Goal: Task Accomplishment & Management: Manage account settings

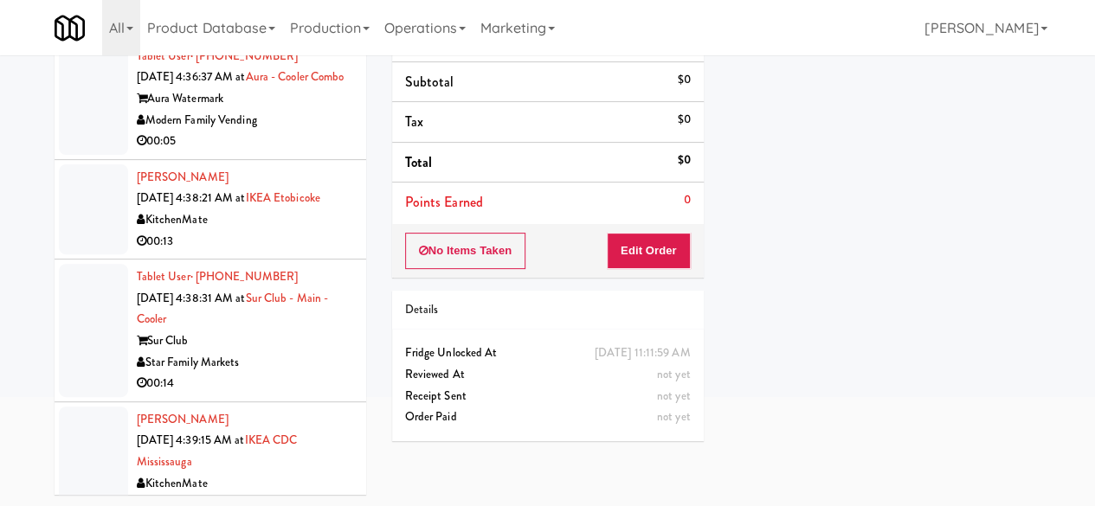
scroll to position [2319, 0]
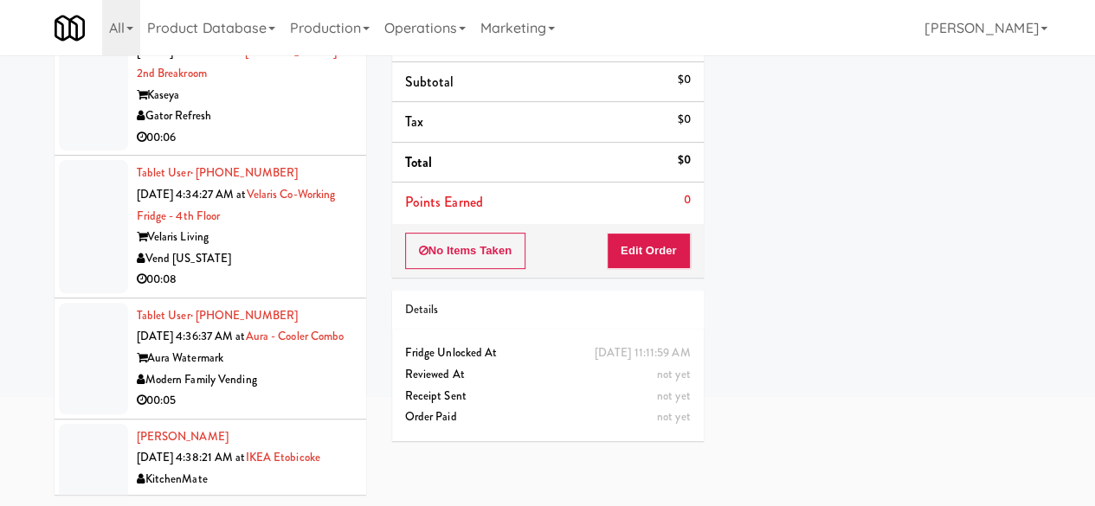
click at [325, 390] on div "00:05" at bounding box center [245, 401] width 216 height 22
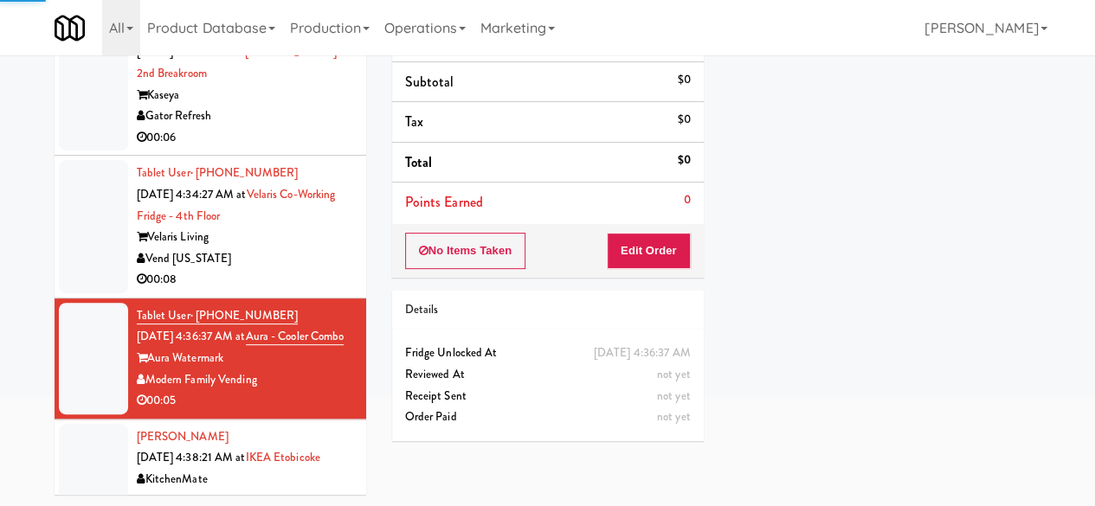
click at [292, 222] on li "Tablet User · (720) 988-8957 [DATE] 4:34:27 AM at Velaris Co-Working Fridge - 4…" at bounding box center [211, 227] width 312 height 143
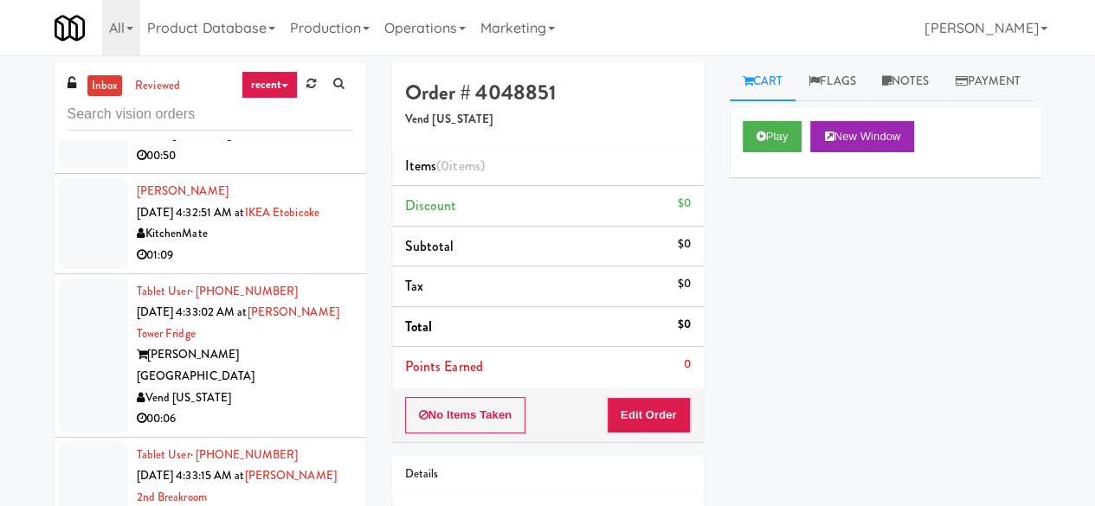
click at [737, 172] on div "Play New Window" at bounding box center [886, 142] width 312 height 69
click at [749, 152] on button "Play" at bounding box center [772, 136] width 60 height 31
click at [765, 152] on button "Play" at bounding box center [772, 136] width 60 height 31
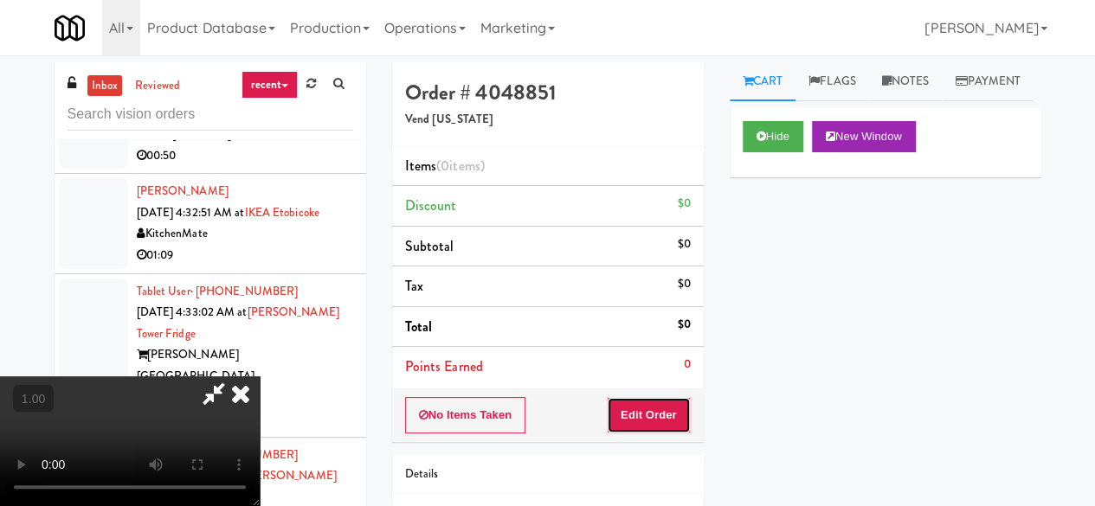
drag, startPoint x: 661, startPoint y: 408, endPoint x: 665, endPoint y: 379, distance: 29.7
click at [661, 409] on button "Edit Order" at bounding box center [649, 415] width 84 height 36
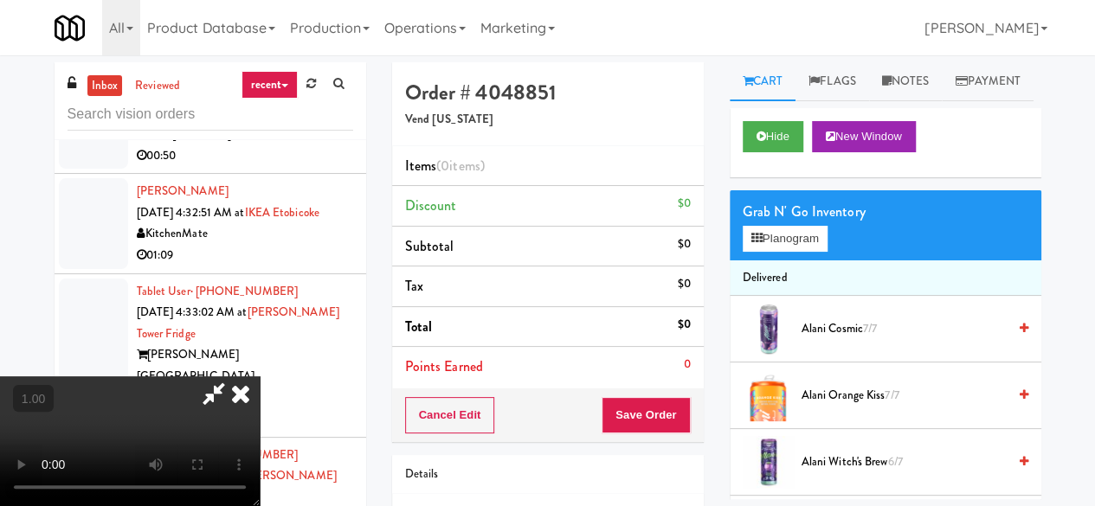
scroll to position [35, 0]
click at [764, 252] on button "Planogram" at bounding box center [784, 239] width 85 height 26
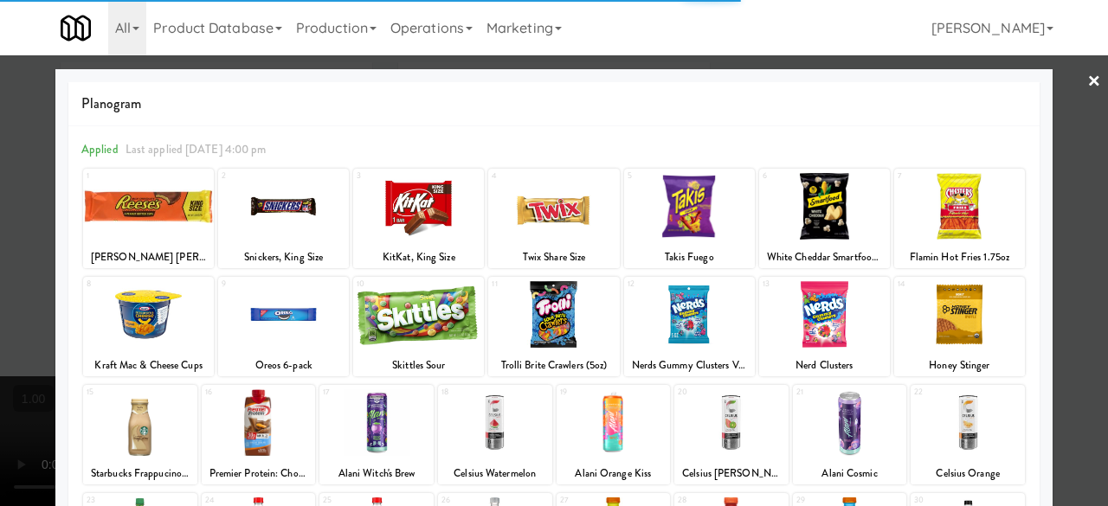
click at [577, 326] on div at bounding box center [553, 314] width 131 height 67
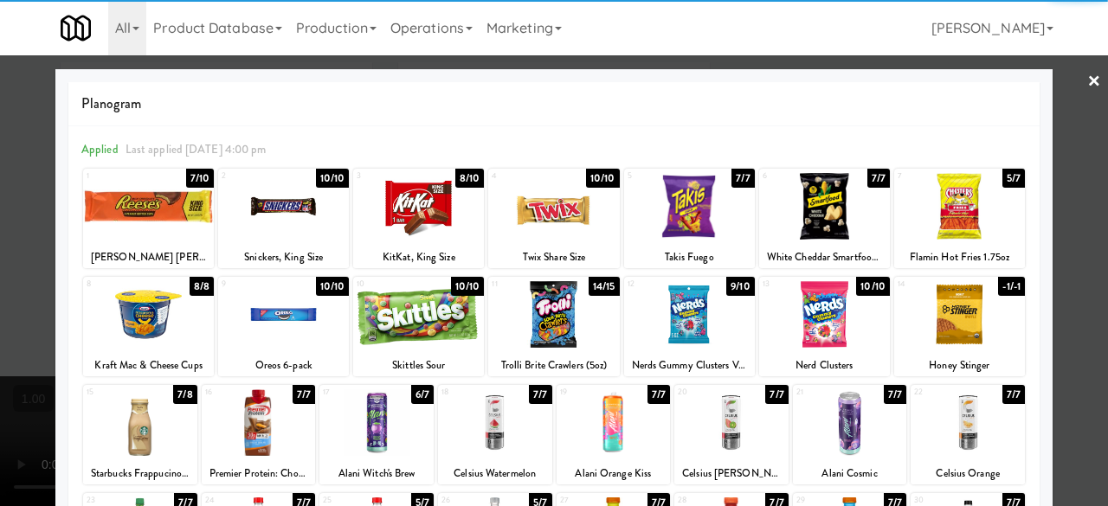
click at [1045, 101] on div at bounding box center [554, 253] width 1108 height 506
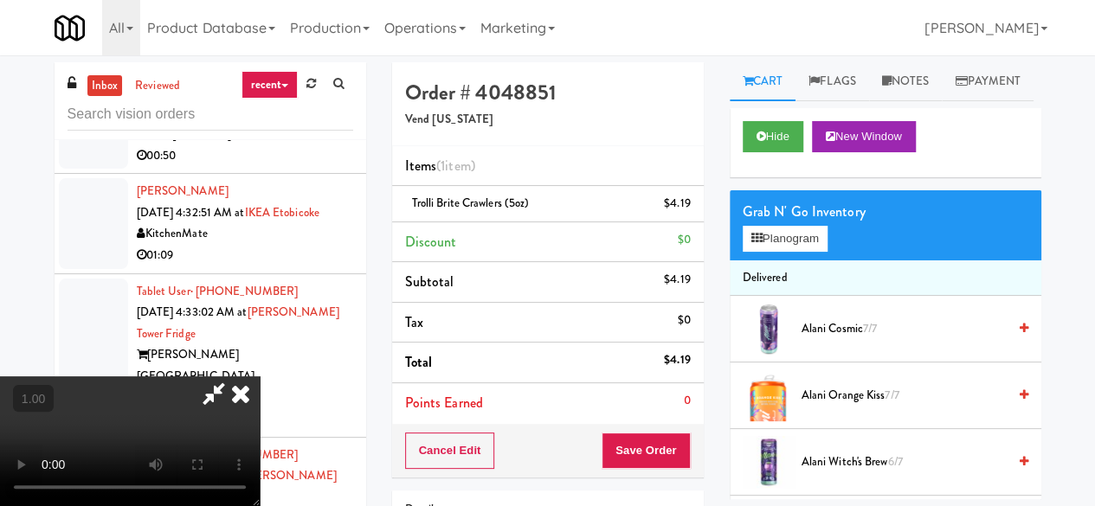
click at [234, 376] on icon at bounding box center [214, 393] width 40 height 35
click at [657, 433] on button "Save Order" at bounding box center [645, 451] width 88 height 36
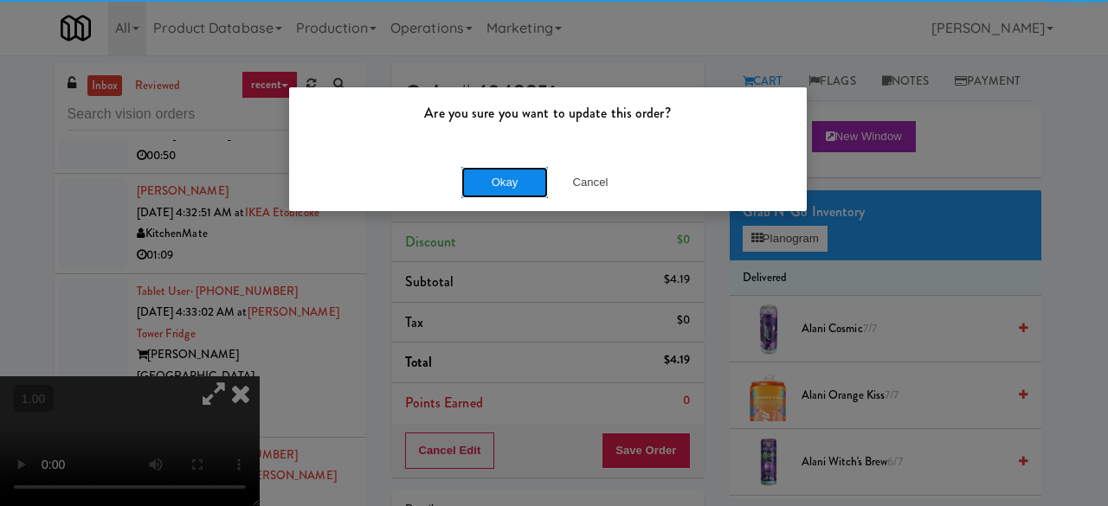
click at [494, 182] on button "Okay" at bounding box center [504, 182] width 87 height 31
click at [494, 181] on button "Okay" at bounding box center [504, 182] width 87 height 31
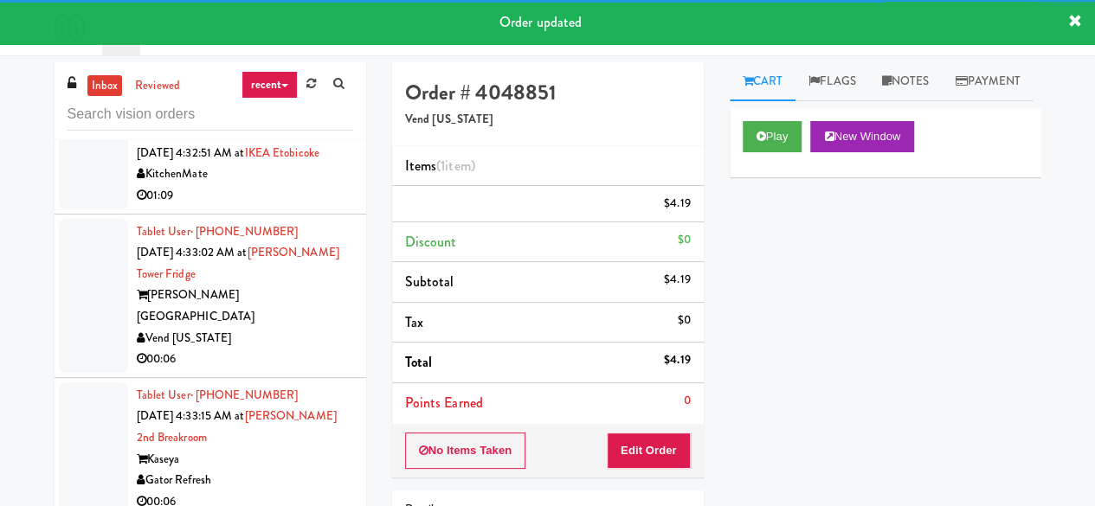
scroll to position [2146, 0]
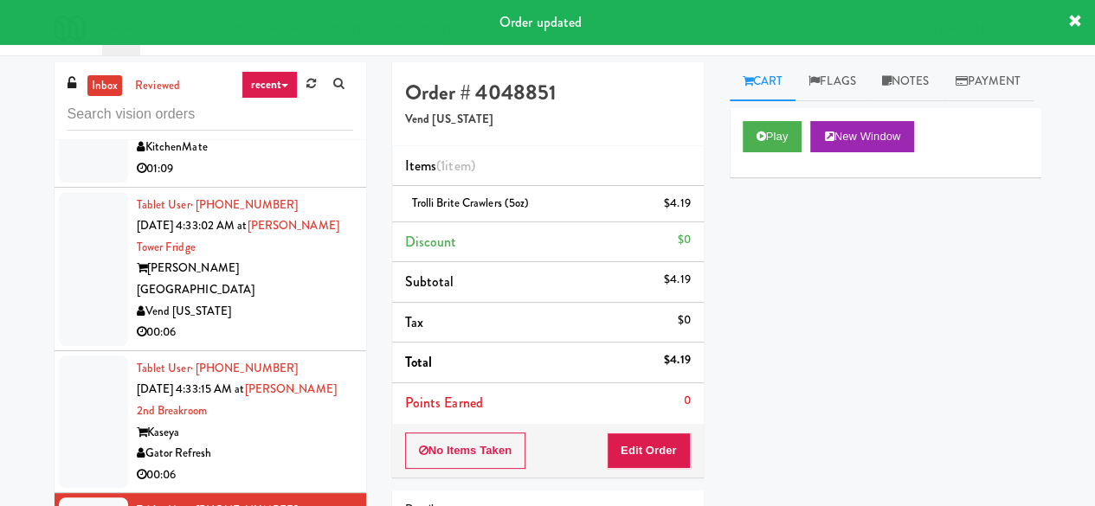
click at [291, 422] on div "Kaseya" at bounding box center [245, 433] width 216 height 22
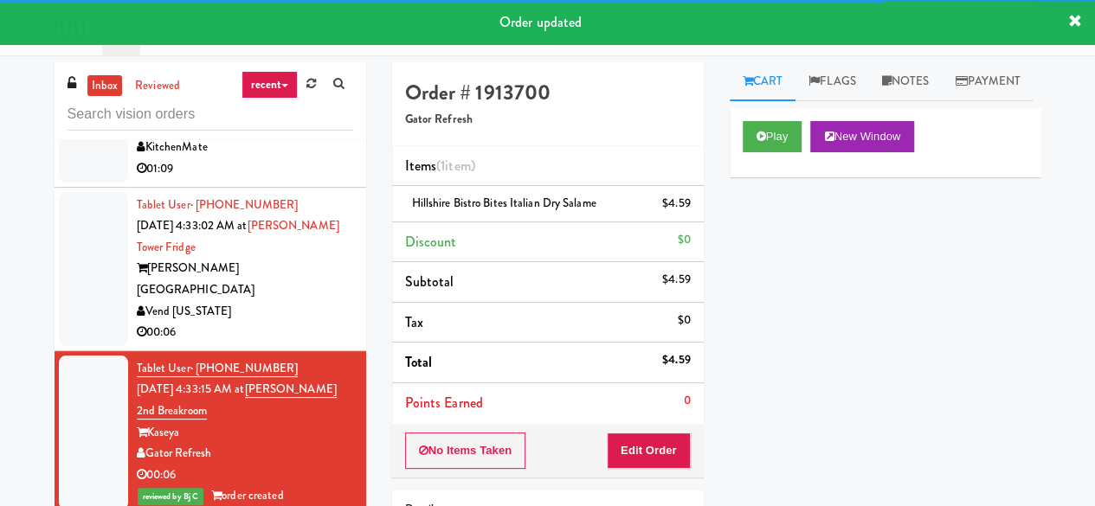
click at [299, 301] on div "Vend [US_STATE]" at bounding box center [245, 312] width 216 height 22
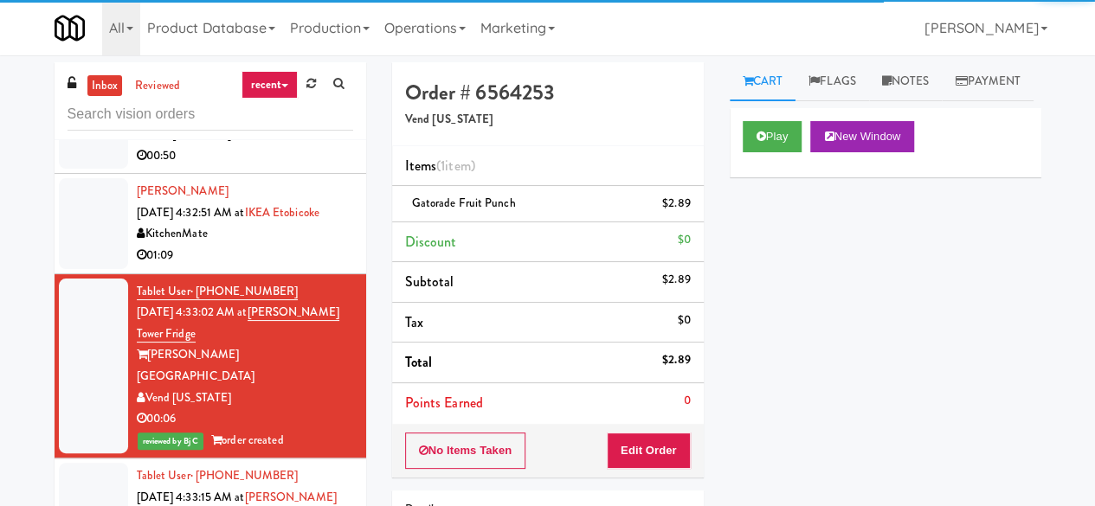
click at [314, 245] on div "01:09" at bounding box center [245, 256] width 216 height 22
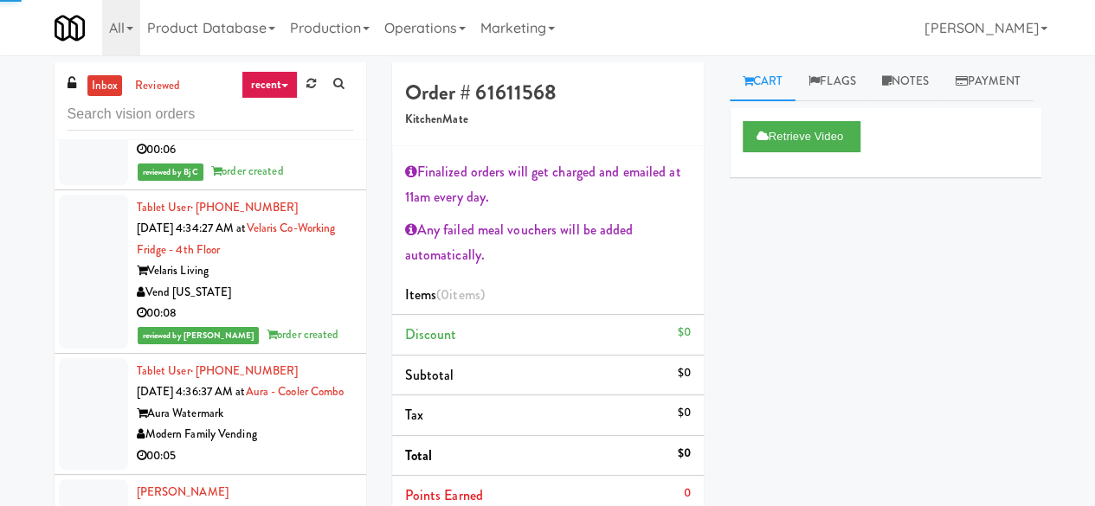
scroll to position [2643, 0]
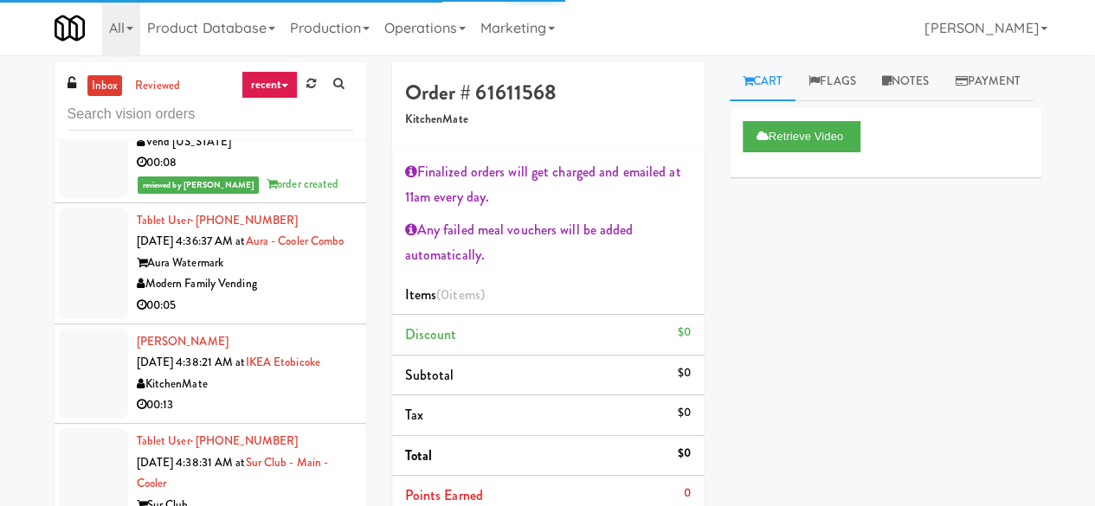
click at [287, 295] on div "00:05" at bounding box center [245, 306] width 216 height 22
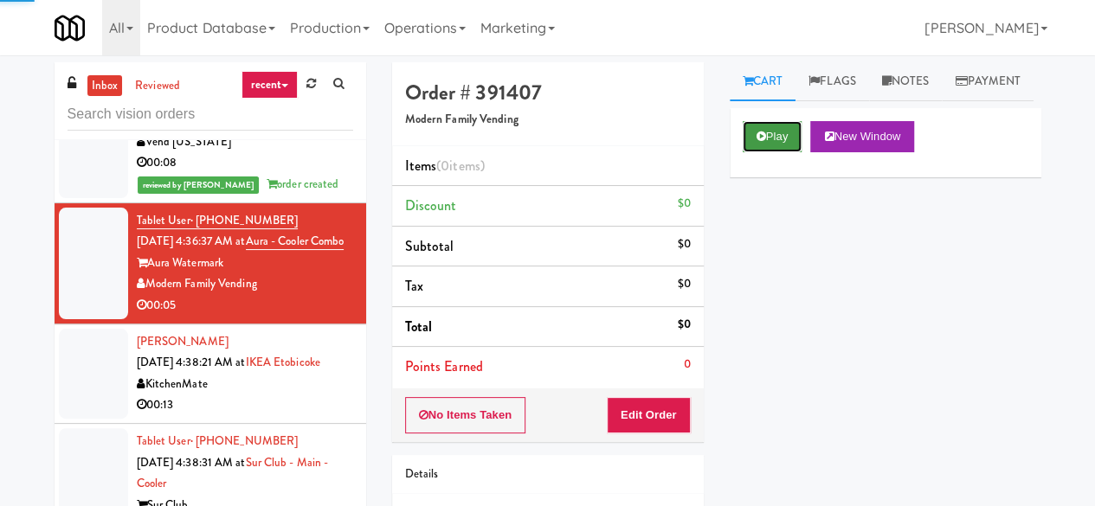
click at [784, 152] on button "Play" at bounding box center [772, 136] width 60 height 31
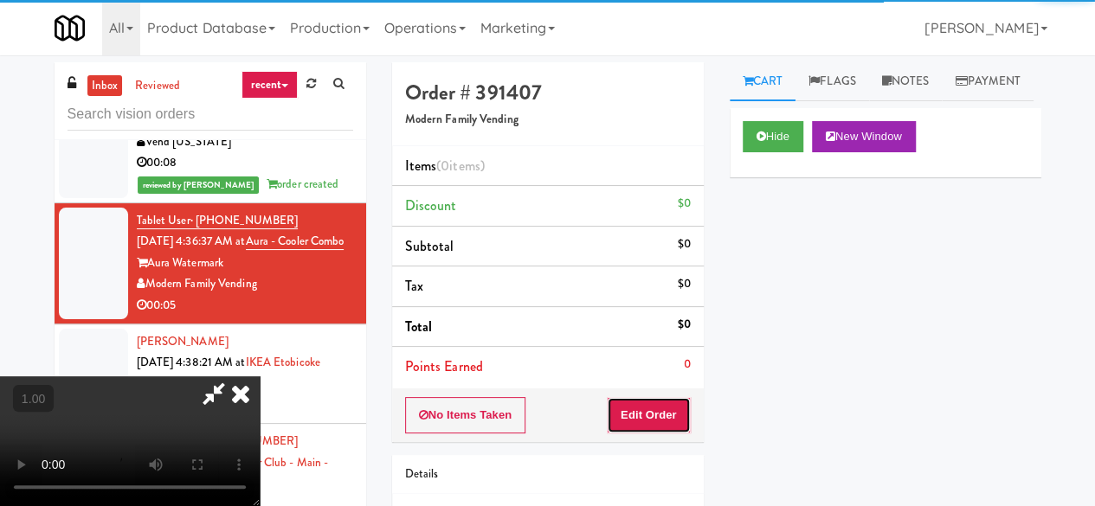
click at [681, 409] on button "Edit Order" at bounding box center [649, 415] width 84 height 36
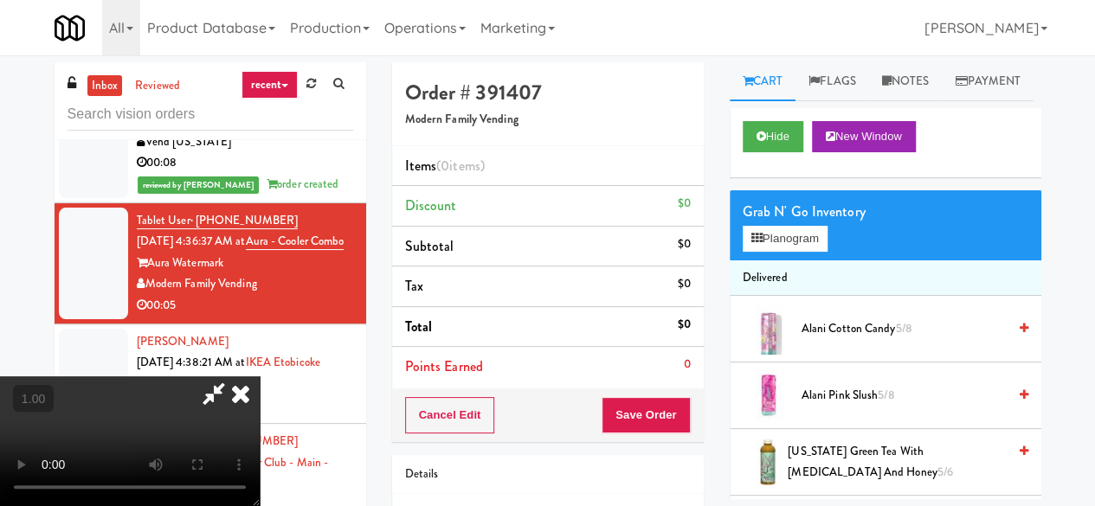
click at [260, 505] on video at bounding box center [130, 441] width 260 height 130
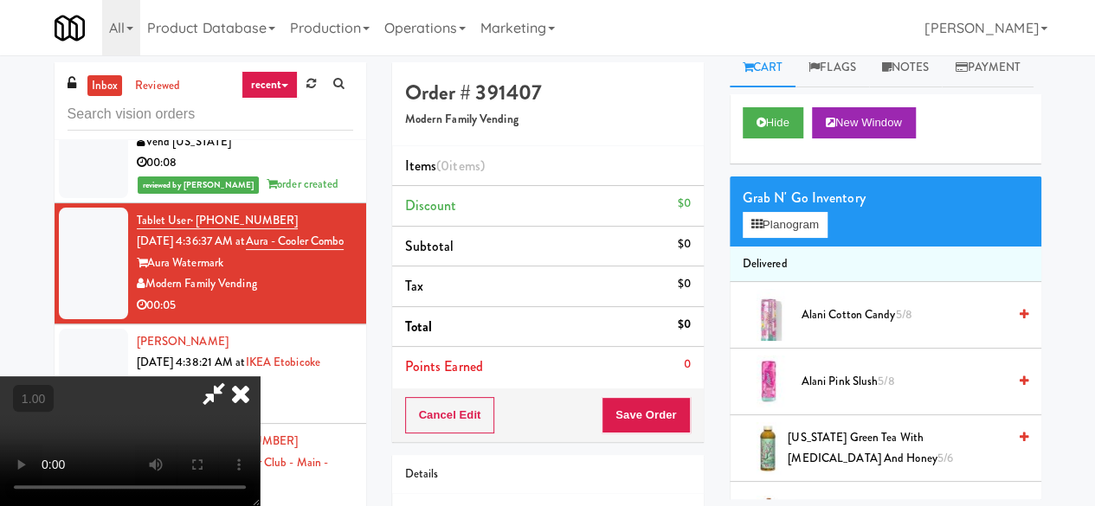
scroll to position [35, 0]
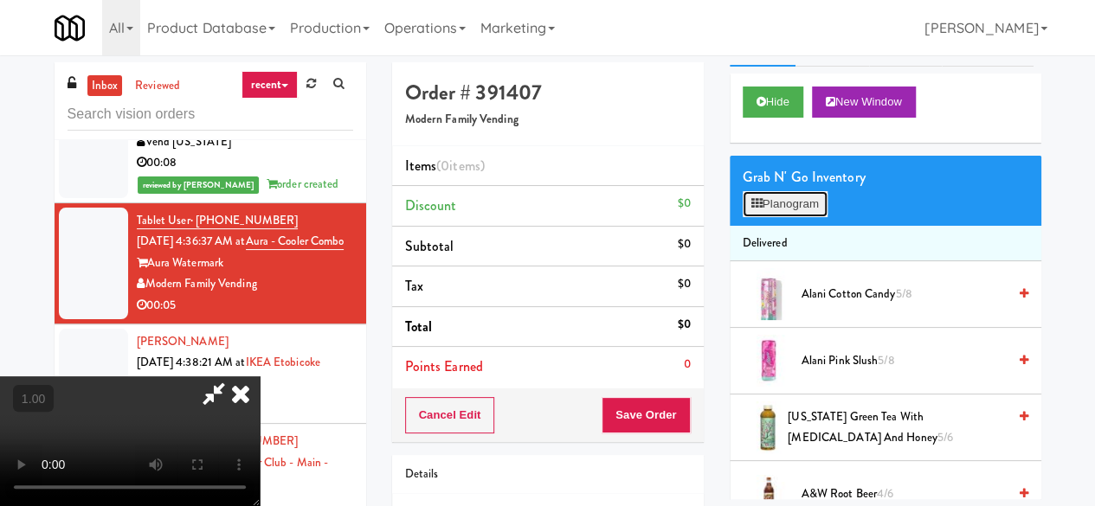
click at [771, 217] on button "Planogram" at bounding box center [784, 204] width 85 height 26
click at [0, 0] on div at bounding box center [0, 0] width 0 height 0
click at [771, 217] on button "Planogram" at bounding box center [784, 204] width 85 height 26
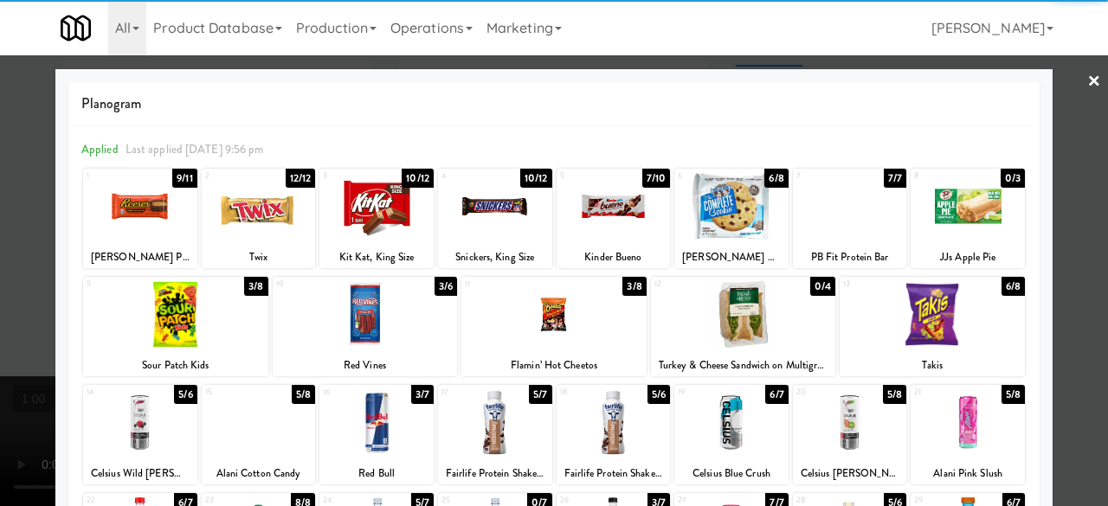
click at [589, 309] on div at bounding box center [553, 314] width 185 height 67
click at [1084, 171] on div at bounding box center [554, 253] width 1108 height 506
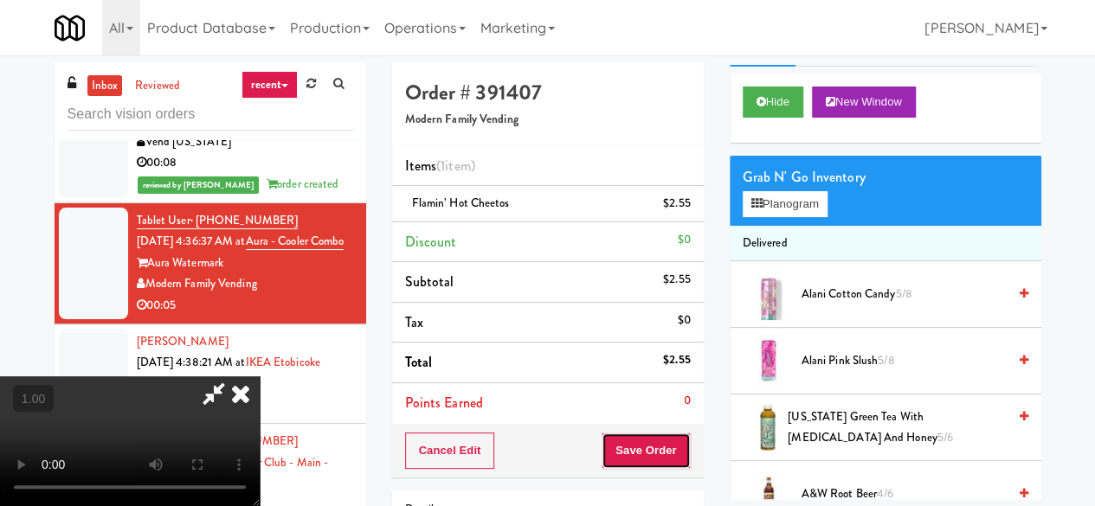
click at [684, 443] on button "Save Order" at bounding box center [645, 451] width 88 height 36
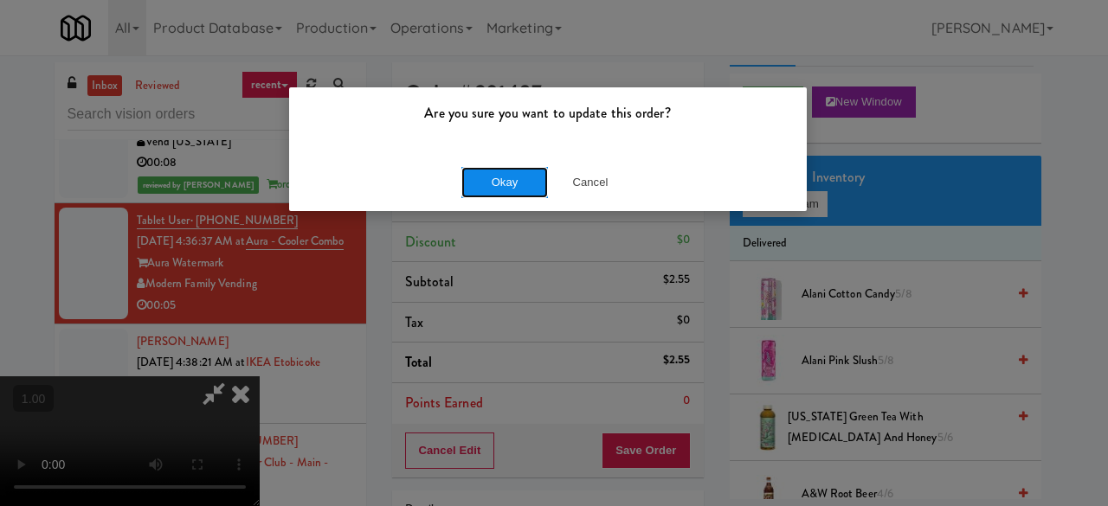
click at [490, 172] on button "Okay" at bounding box center [504, 182] width 87 height 31
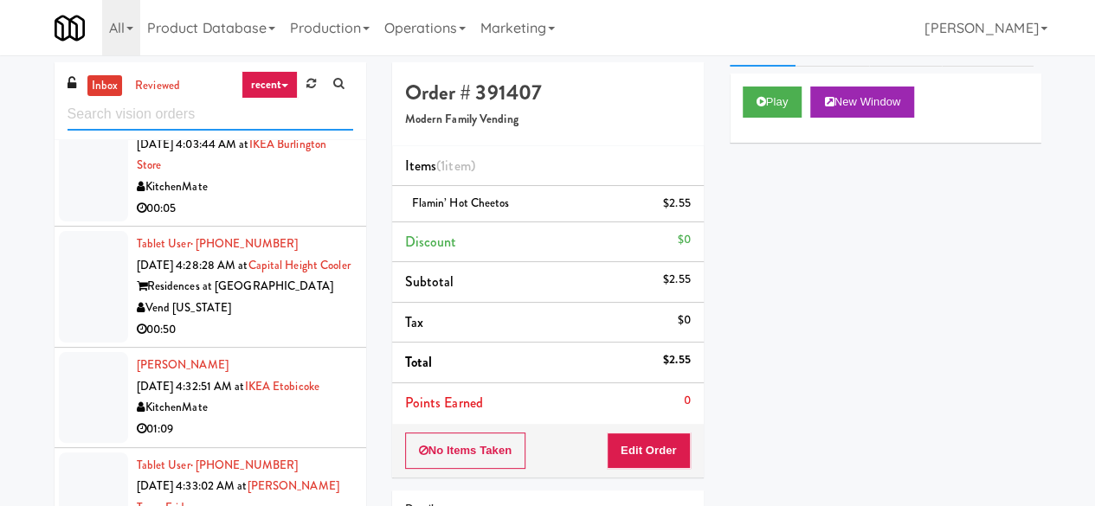
click at [193, 121] on input "text" at bounding box center [210, 115] width 286 height 32
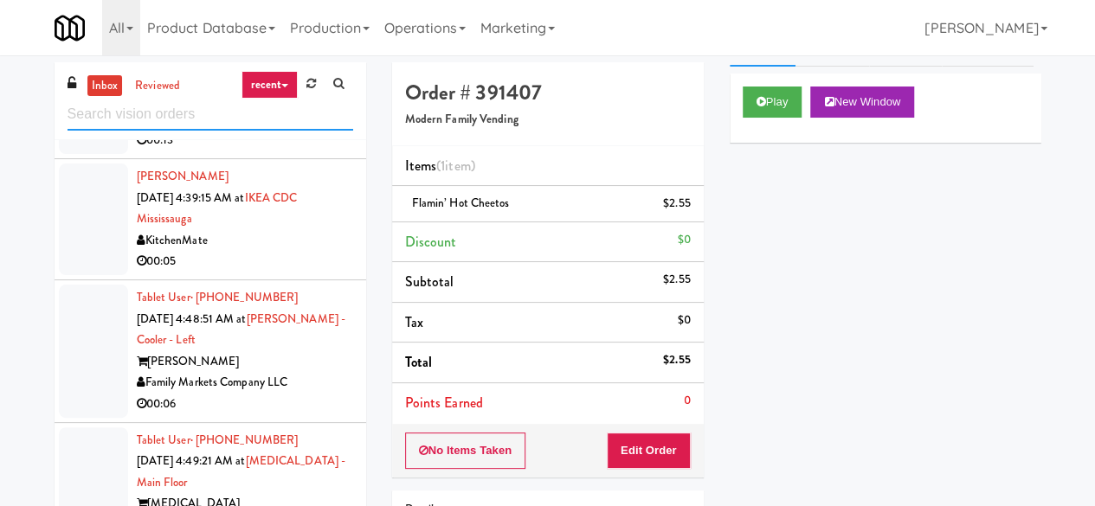
scroll to position [166, 0]
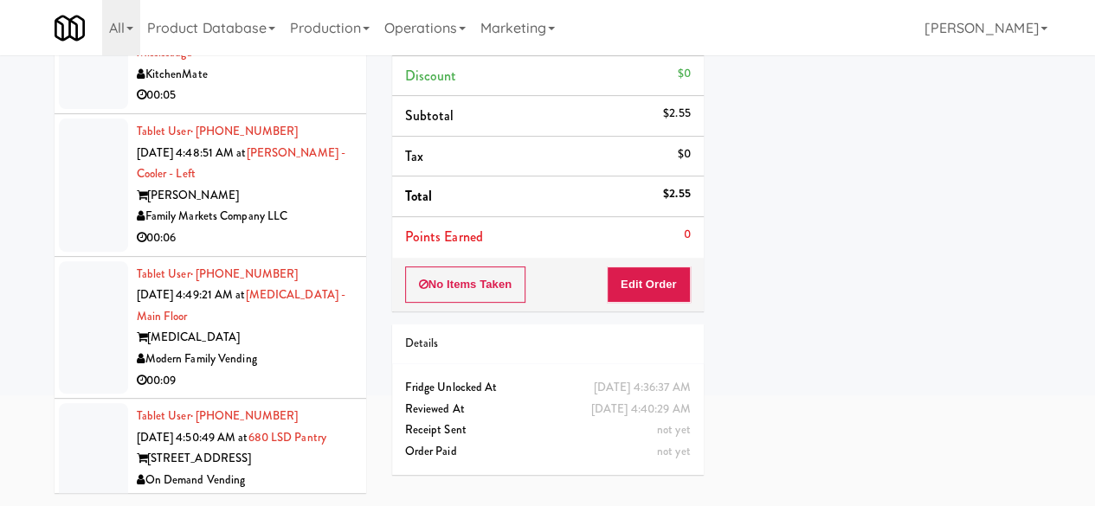
click at [275, 492] on div "00:06" at bounding box center [245, 503] width 216 height 22
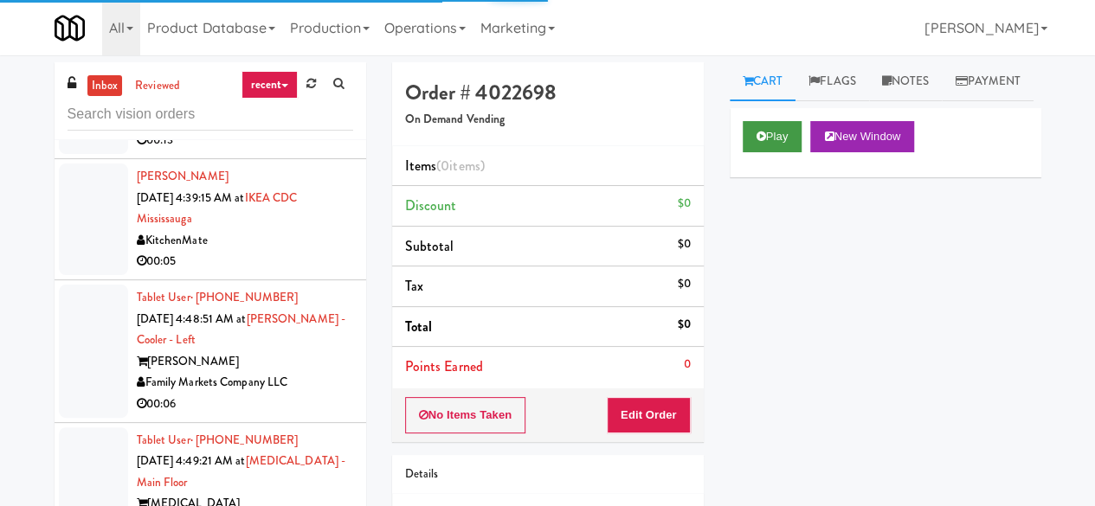
click at [798, 152] on div "Play New Window" at bounding box center [885, 136] width 286 height 31
click at [791, 152] on button "Play" at bounding box center [772, 136] width 60 height 31
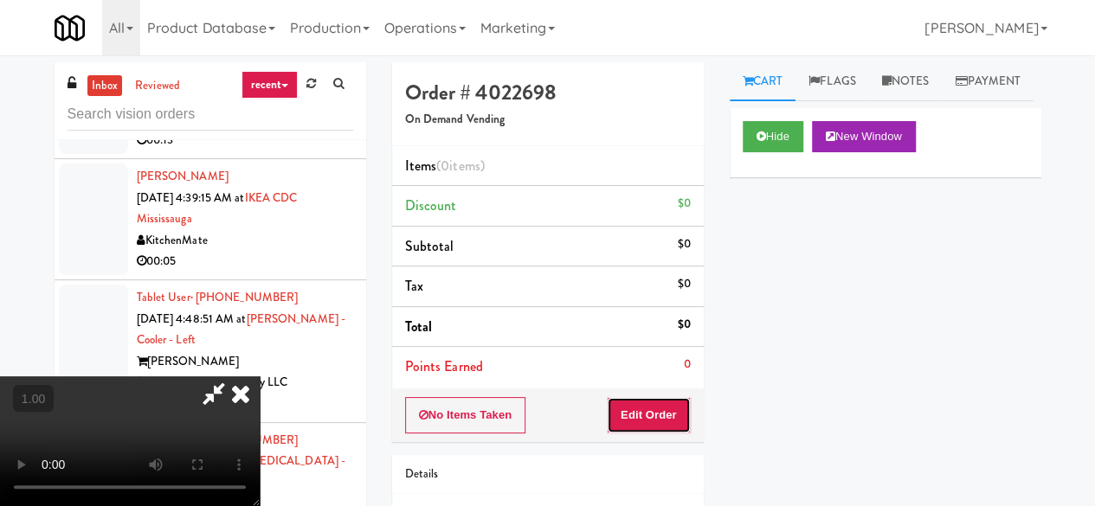
click at [665, 419] on button "Edit Order" at bounding box center [649, 415] width 84 height 36
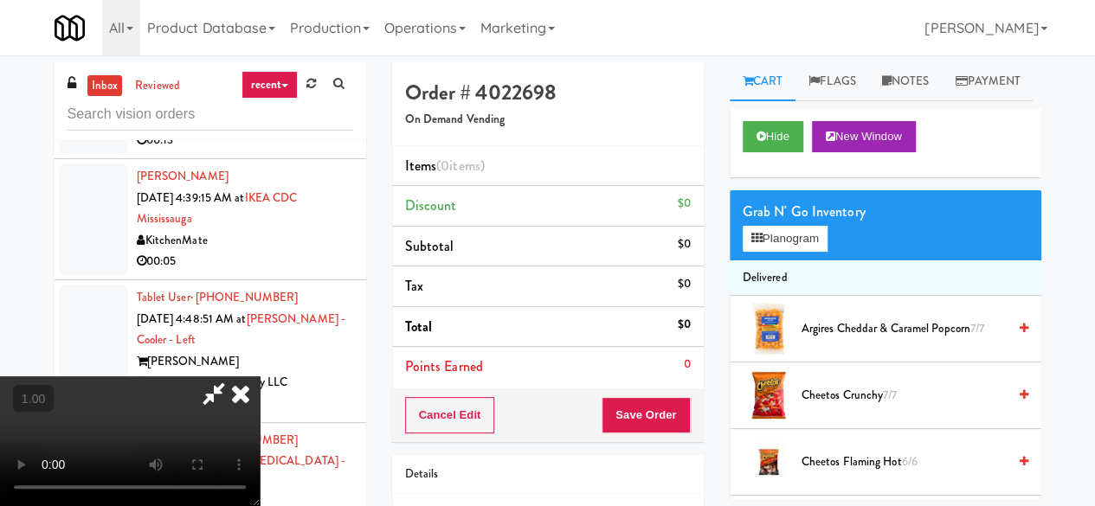
click at [796, 260] on div "Grab N' Go Inventory Planogram" at bounding box center [886, 225] width 312 height 70
click at [1004, 340] on div "Argires Cheddar & Caramel Popcorn 7/7" at bounding box center [911, 329] width 234 height 22
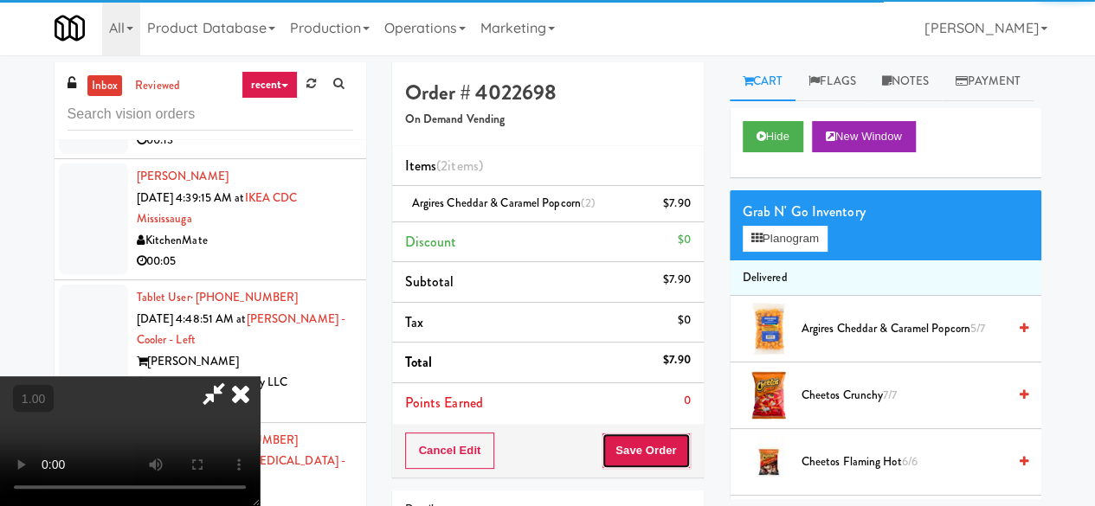
click at [661, 444] on button "Save Order" at bounding box center [645, 451] width 88 height 36
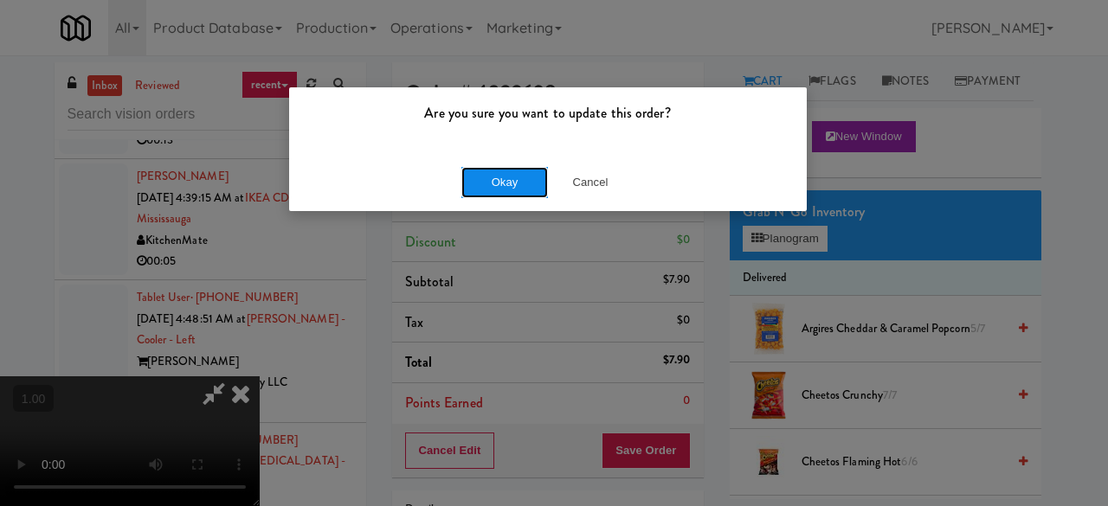
click at [508, 167] on button "Okay" at bounding box center [504, 182] width 87 height 31
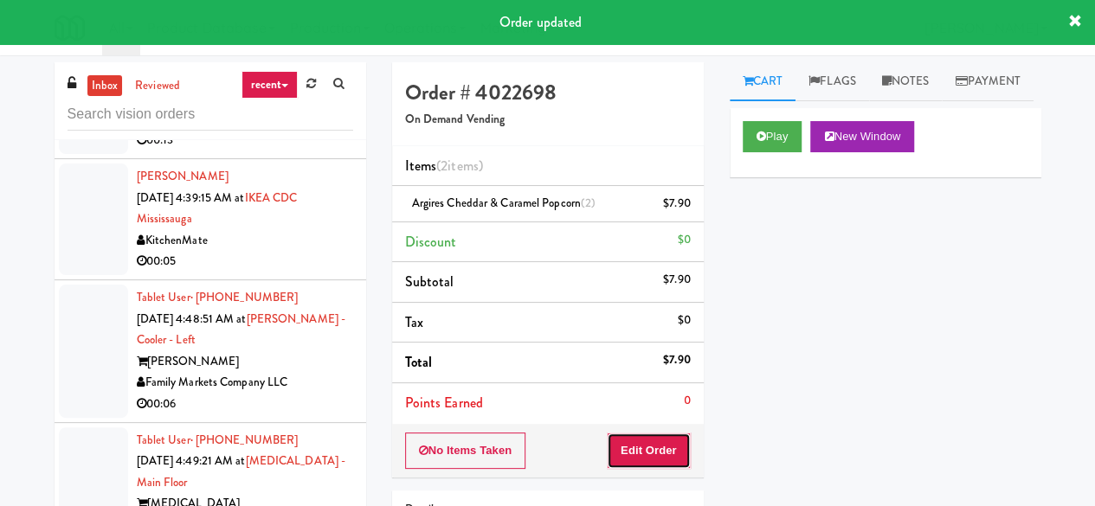
click at [666, 442] on button "Edit Order" at bounding box center [649, 451] width 84 height 36
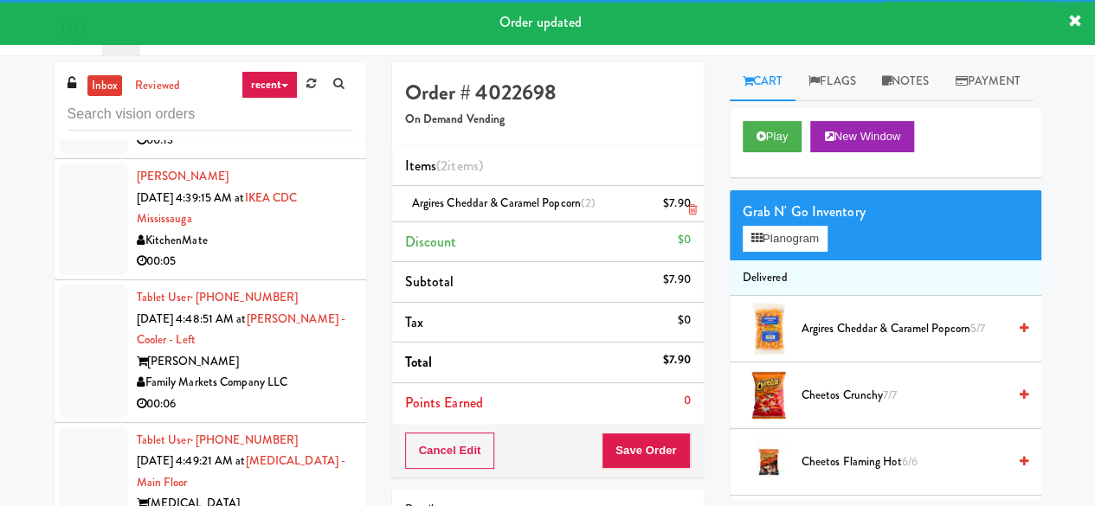
click at [690, 202] on link at bounding box center [688, 211] width 16 height 22
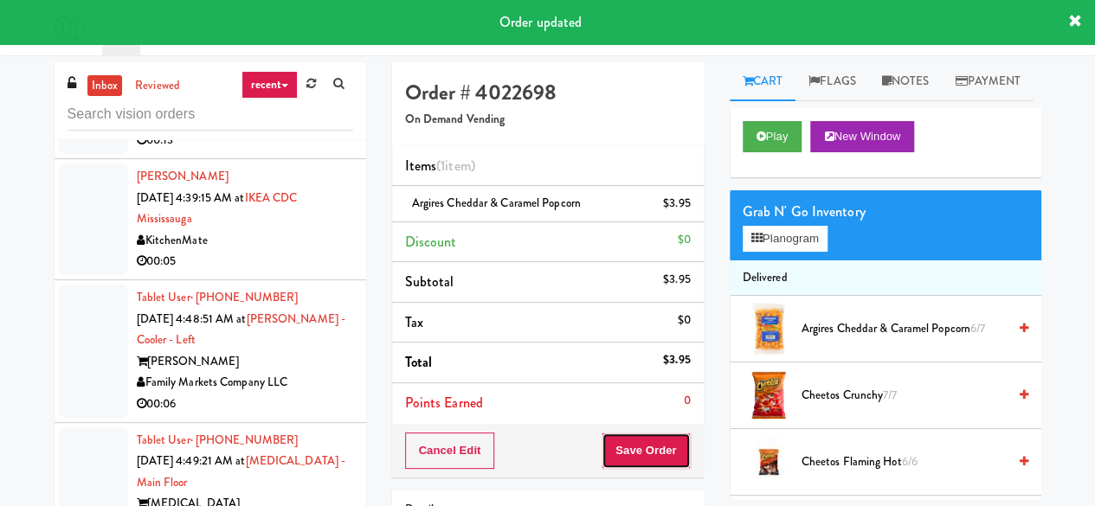
click at [646, 444] on button "Save Order" at bounding box center [645, 451] width 88 height 36
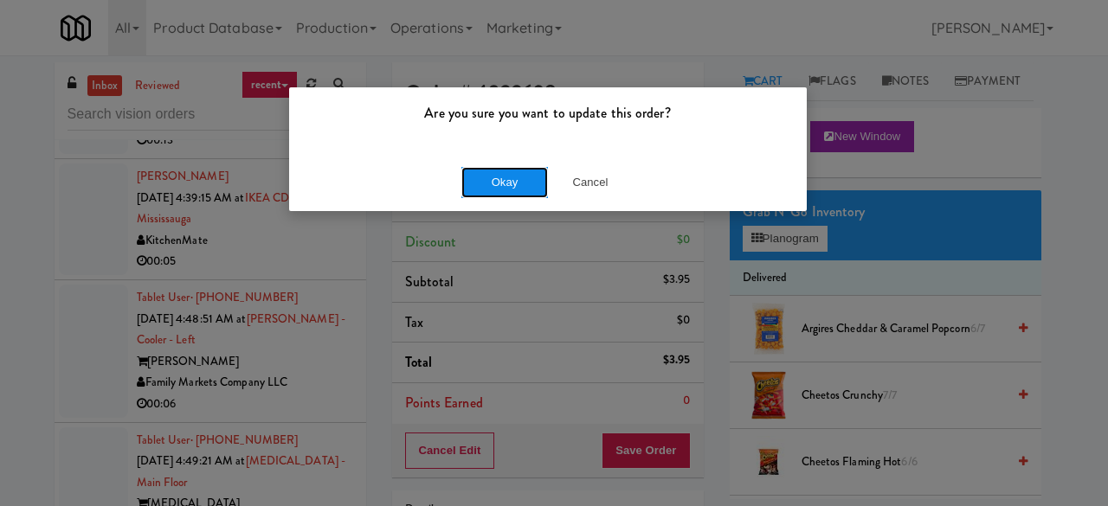
click at [493, 186] on button "Okay" at bounding box center [504, 182] width 87 height 31
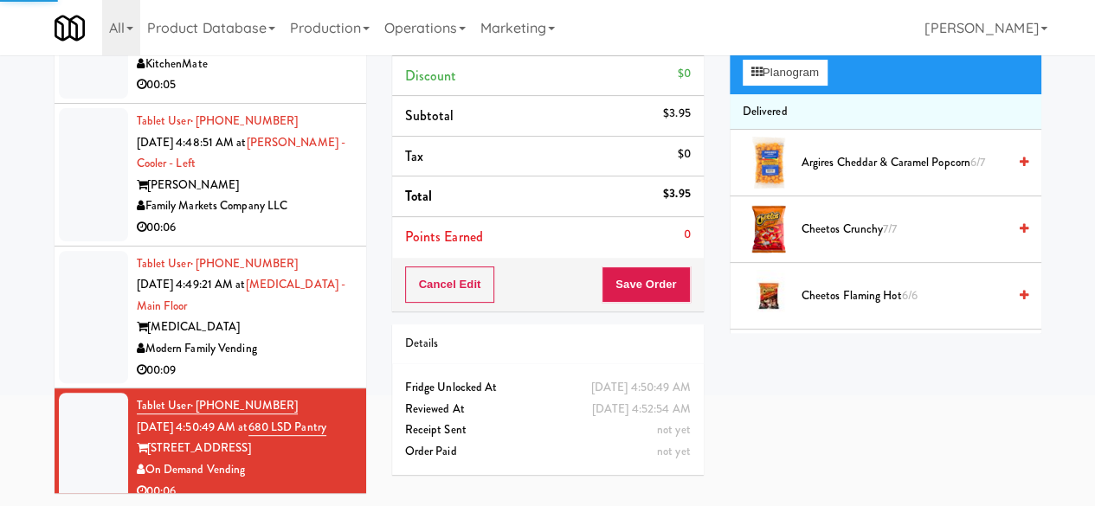
scroll to position [2053, 0]
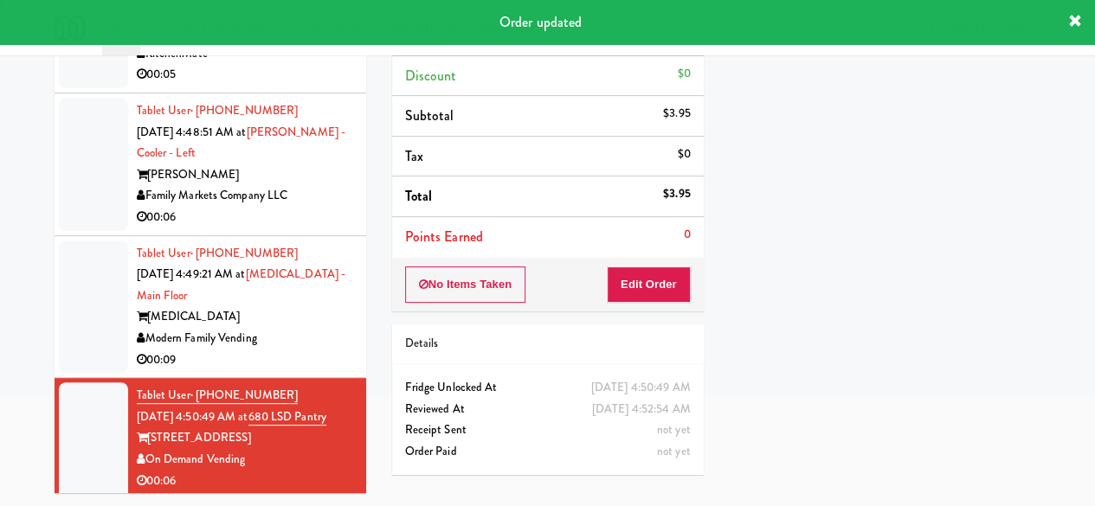
click at [315, 328] on div "Modern Family Vending" at bounding box center [245, 339] width 216 height 22
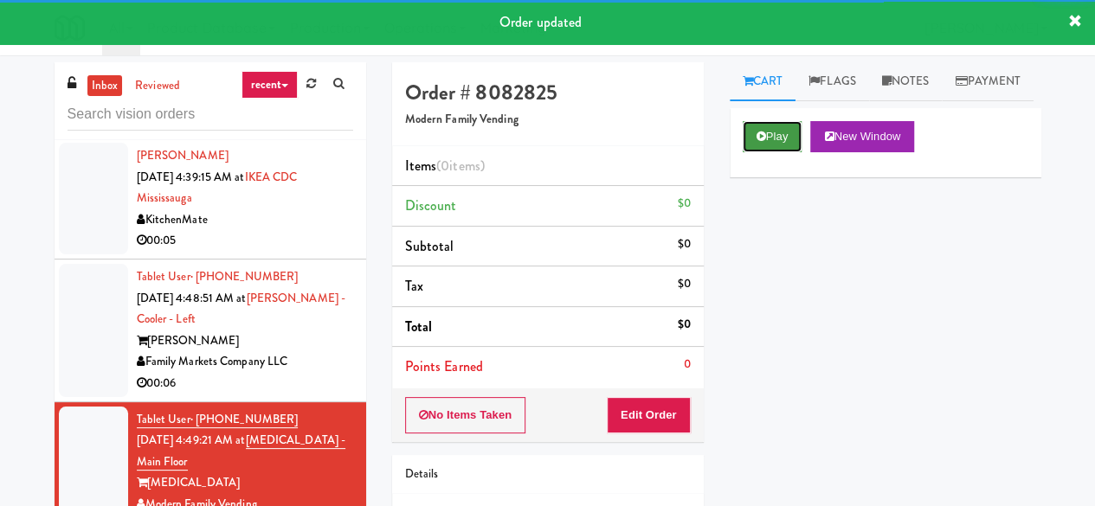
click at [762, 142] on icon at bounding box center [761, 136] width 10 height 11
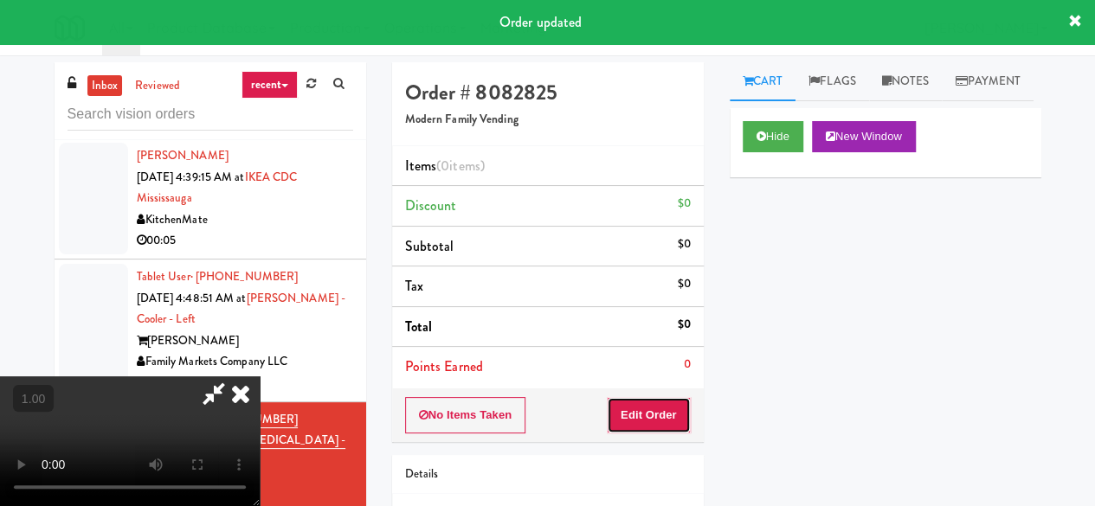
click at [678, 408] on button "Edit Order" at bounding box center [649, 415] width 84 height 36
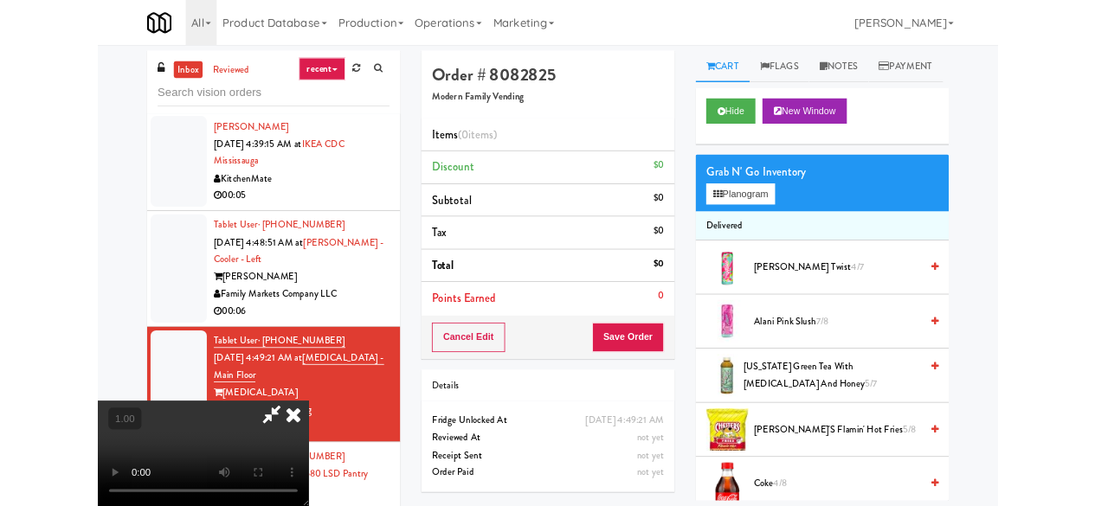
scroll to position [35, 0]
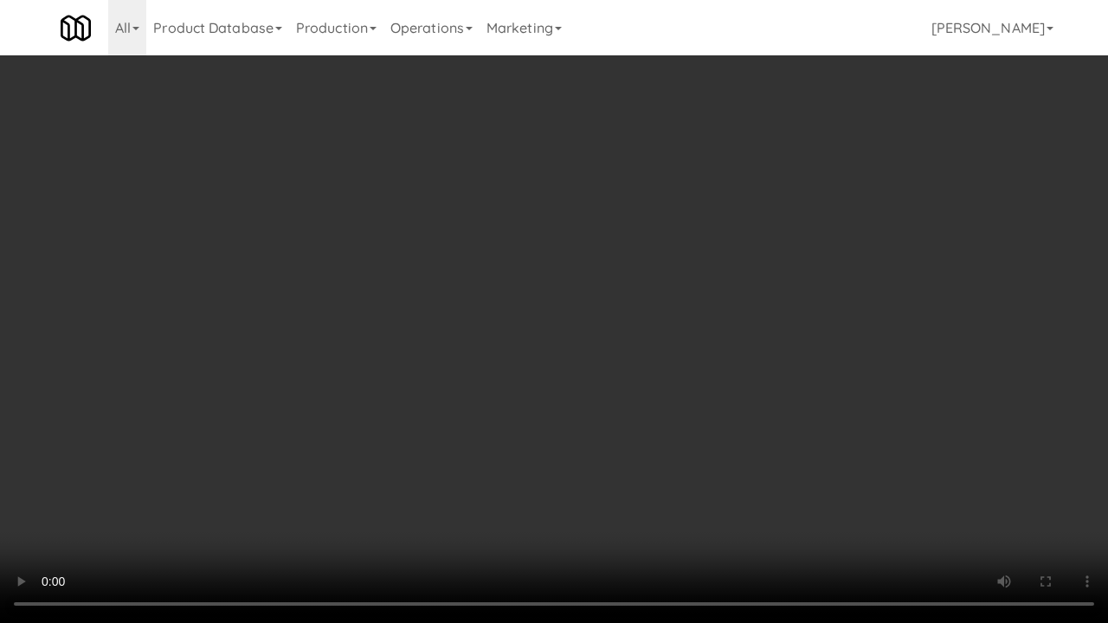
click at [1047, 505] on div "Order # 8082825 Modern Family Vending Items (0 items ) Discount $0 Subtotal $0 …" at bounding box center [722, 340] width 675 height 556
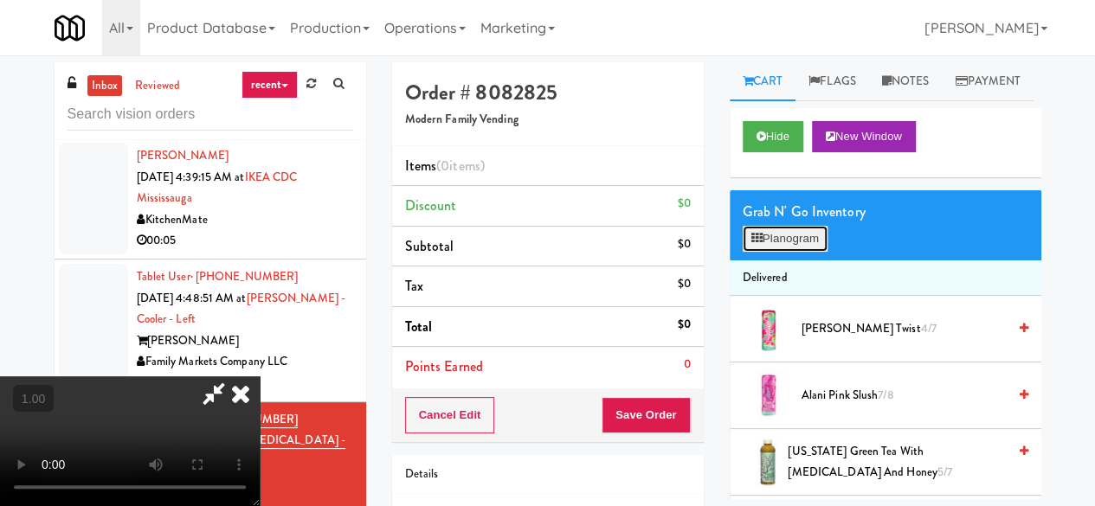
click at [758, 244] on icon at bounding box center [756, 238] width 11 height 11
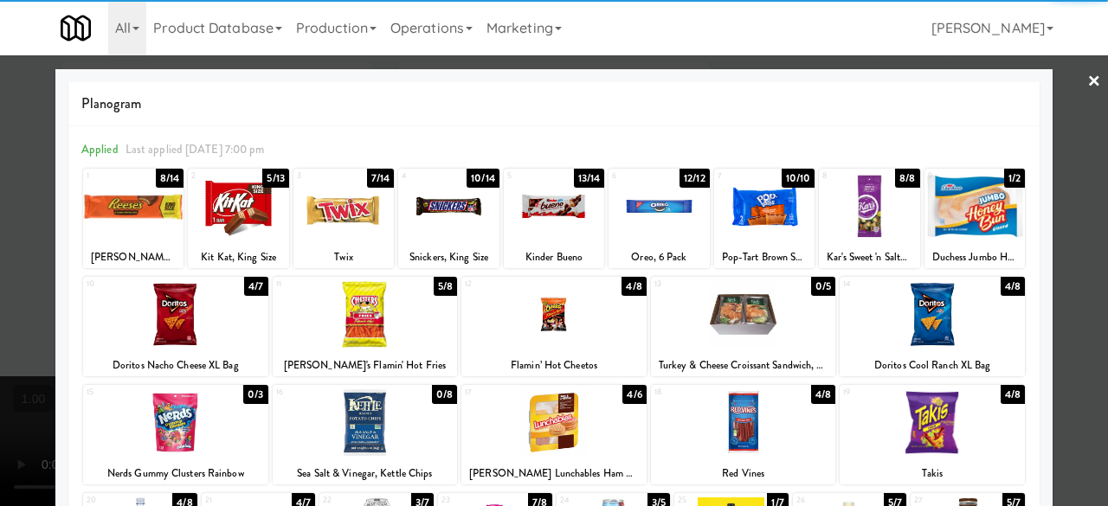
click at [256, 217] on div at bounding box center [238, 206] width 100 height 67
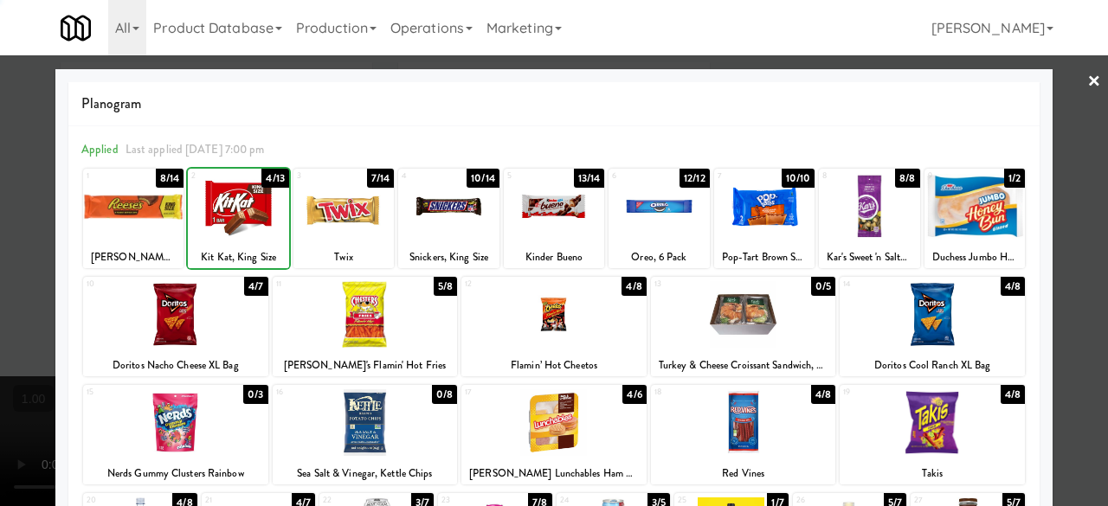
click at [256, 217] on div at bounding box center [238, 206] width 100 height 67
click at [635, 206] on div at bounding box center [658, 206] width 100 height 67
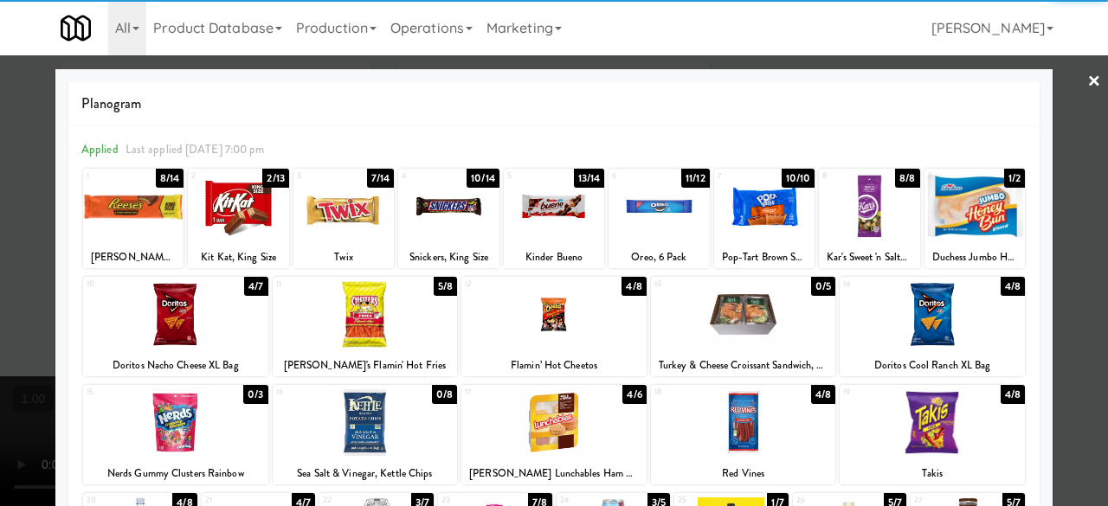
click at [1045, 99] on div at bounding box center [554, 253] width 1108 height 506
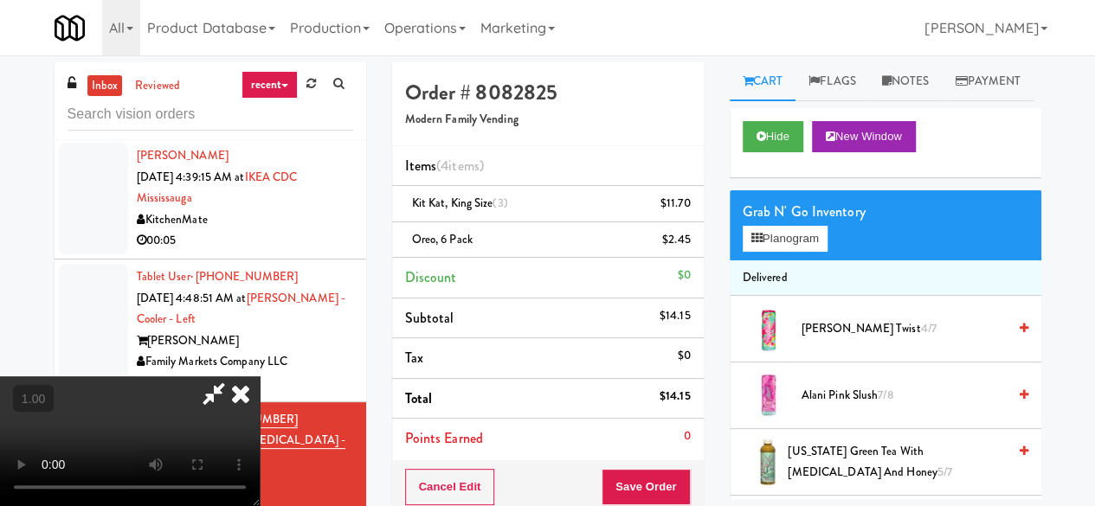
click at [234, 376] on icon at bounding box center [214, 393] width 40 height 35
click at [682, 208] on link at bounding box center [688, 211] width 16 height 22
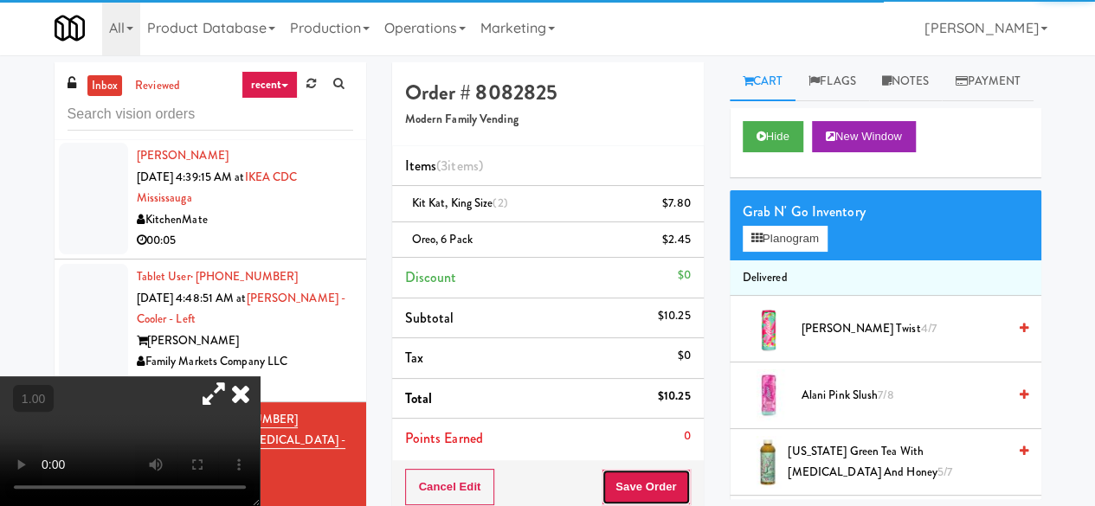
click at [644, 473] on button "Save Order" at bounding box center [645, 487] width 88 height 36
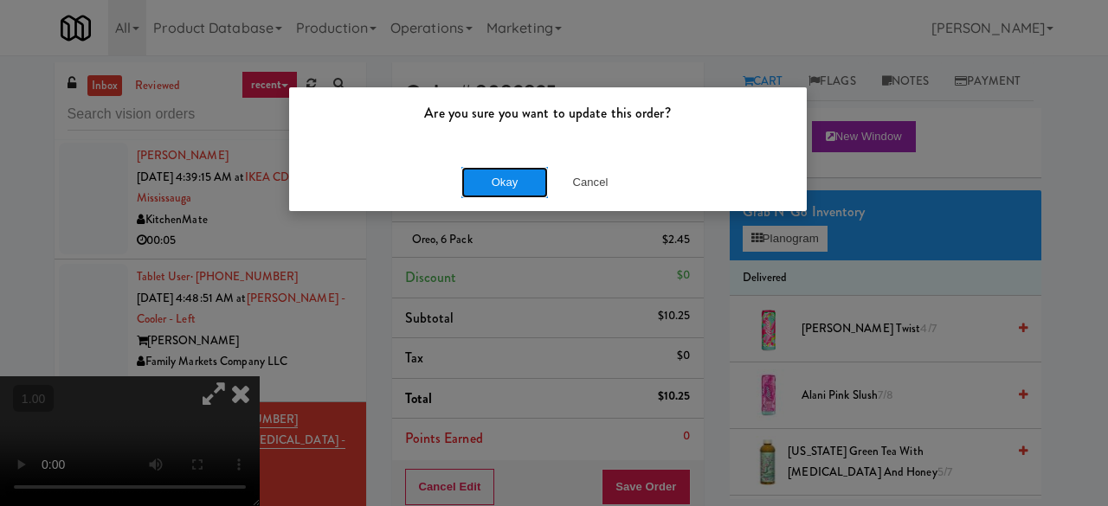
click at [497, 182] on button "Okay" at bounding box center [504, 182] width 87 height 31
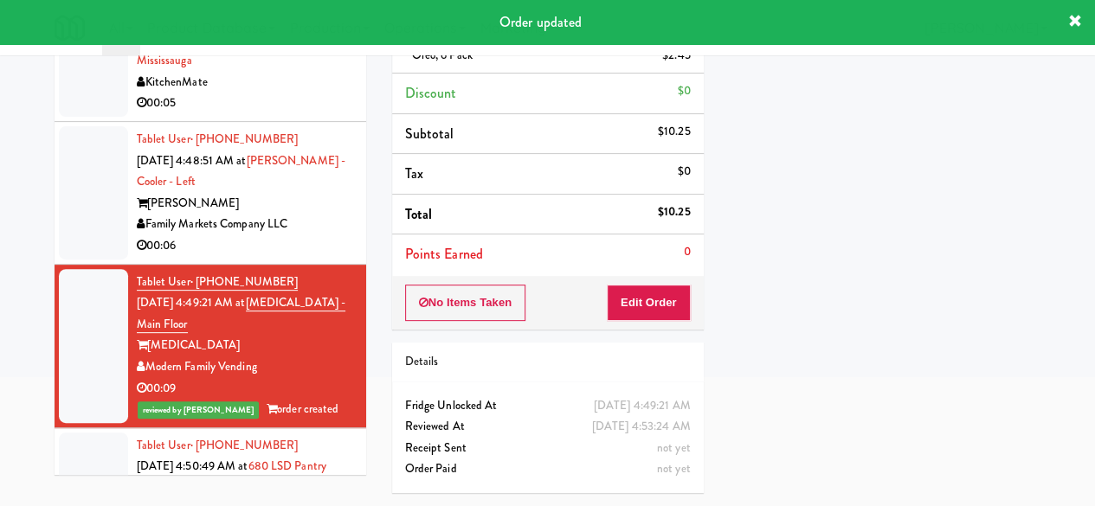
scroll to position [1966, 0]
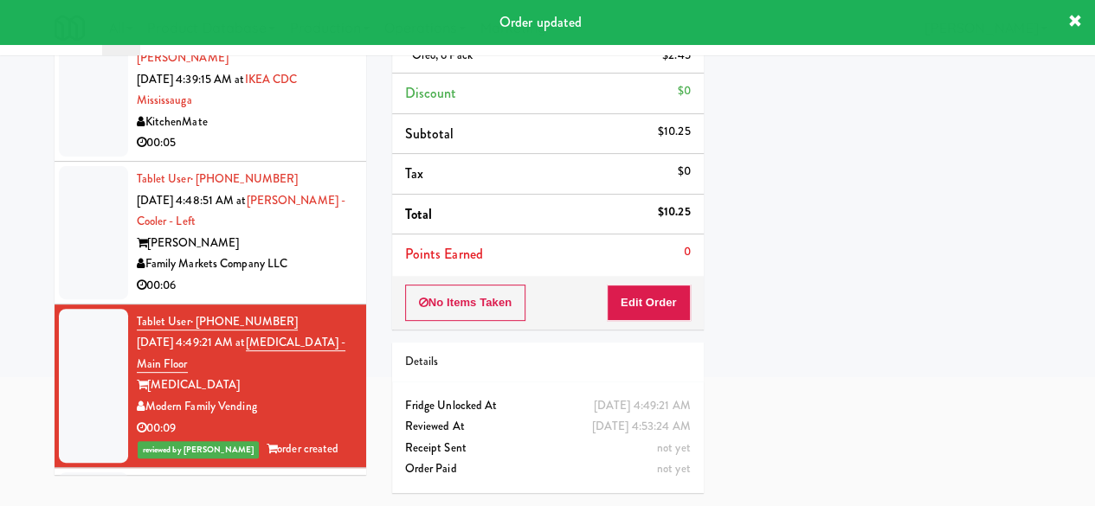
drag, startPoint x: 304, startPoint y: 198, endPoint x: 331, endPoint y: 200, distance: 26.9
click at [304, 254] on div "Family Markets Company LLC" at bounding box center [245, 265] width 216 height 22
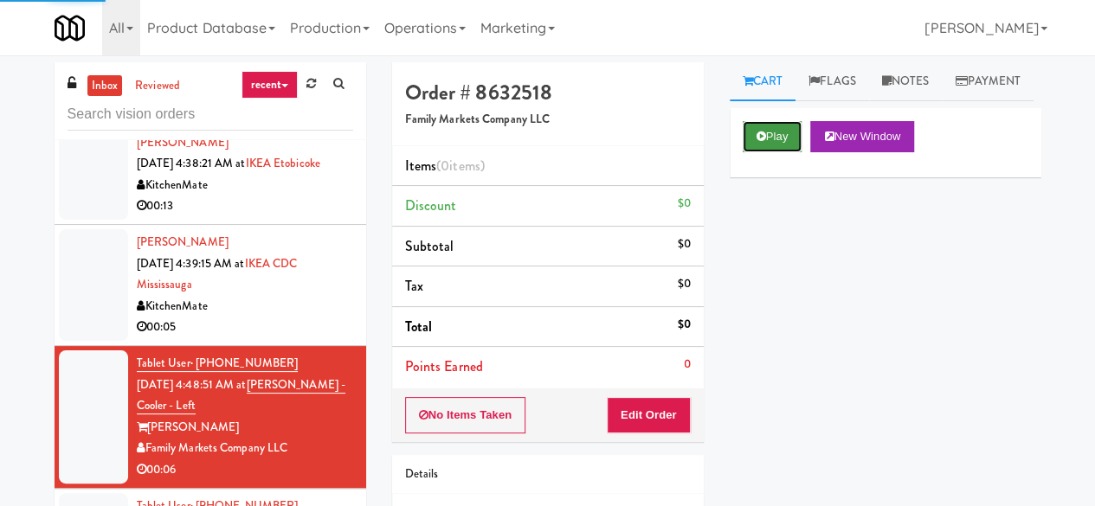
click at [781, 152] on button "Play" at bounding box center [772, 136] width 60 height 31
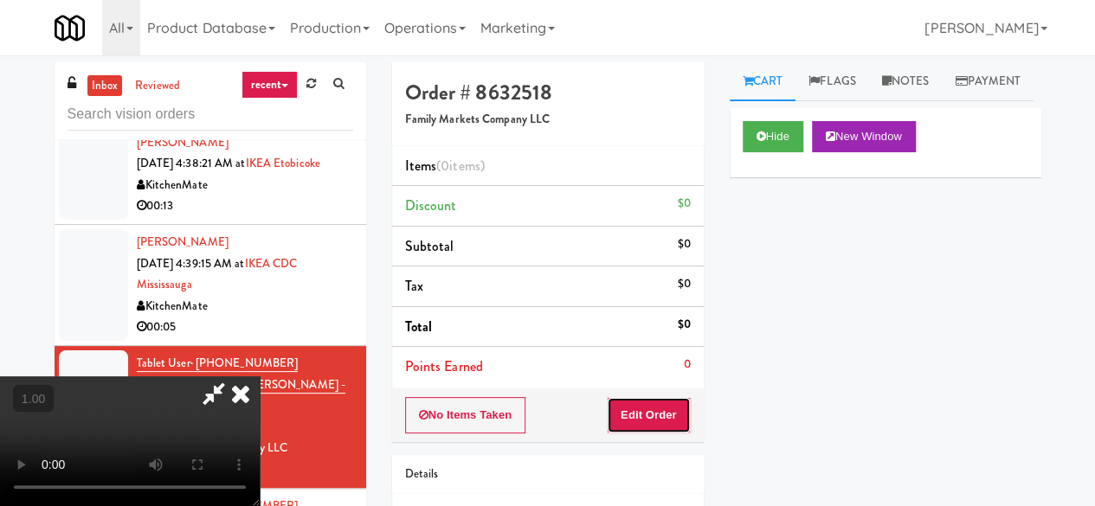
click at [651, 423] on button "Edit Order" at bounding box center [649, 415] width 84 height 36
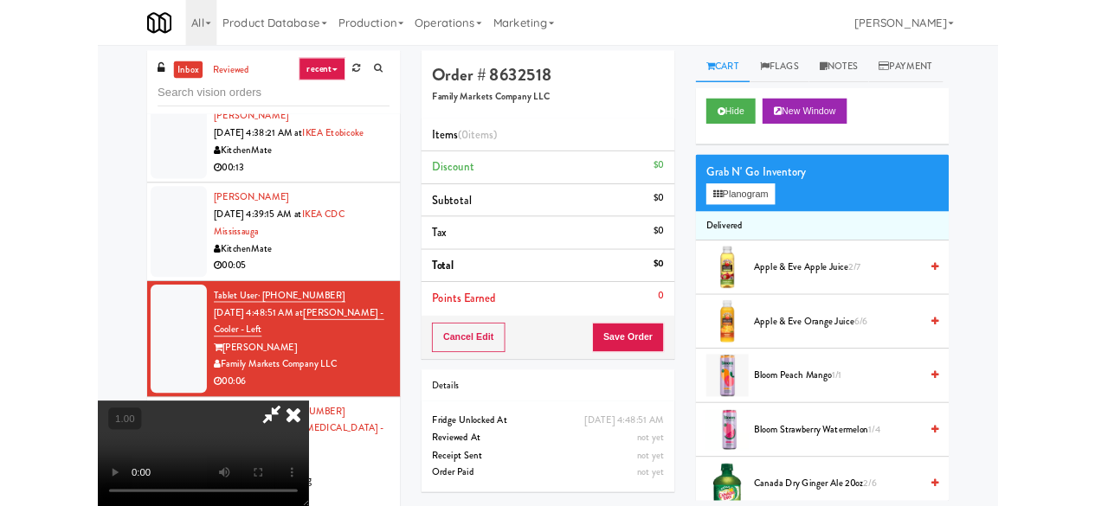
scroll to position [35, 0]
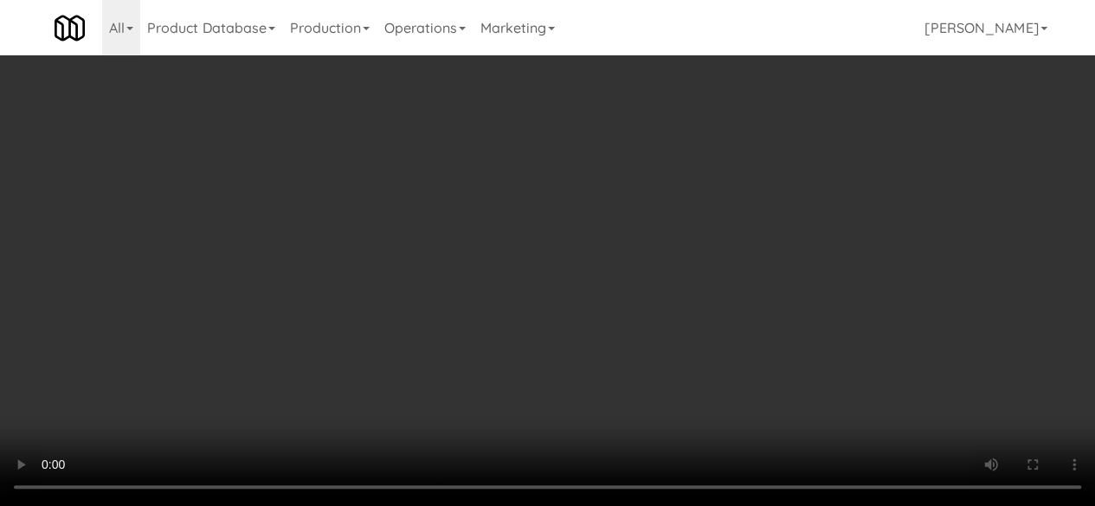
click at [755, 225] on div "Grab N' Go Inventory" at bounding box center [885, 212] width 286 height 26
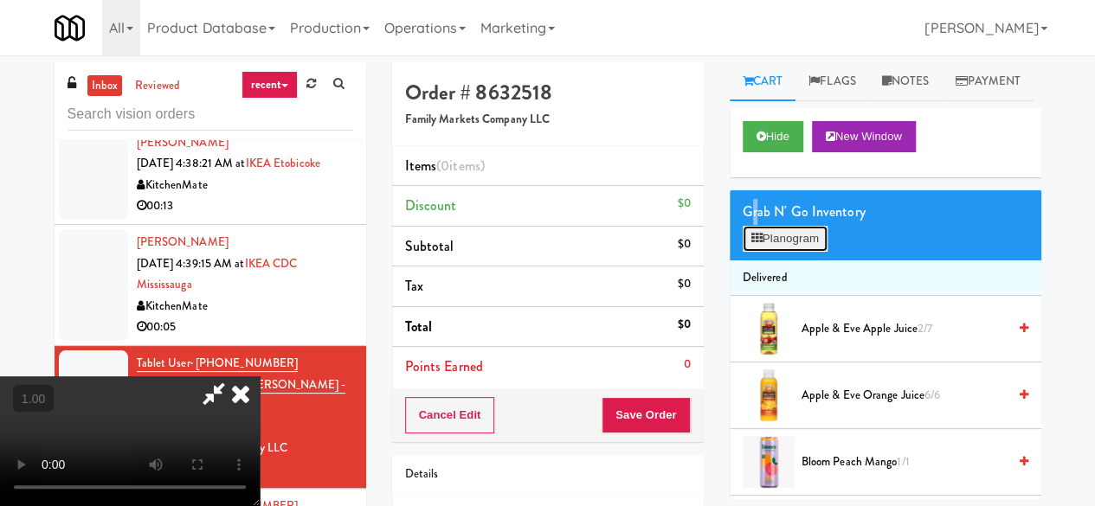
click at [764, 252] on button "Planogram" at bounding box center [784, 239] width 85 height 26
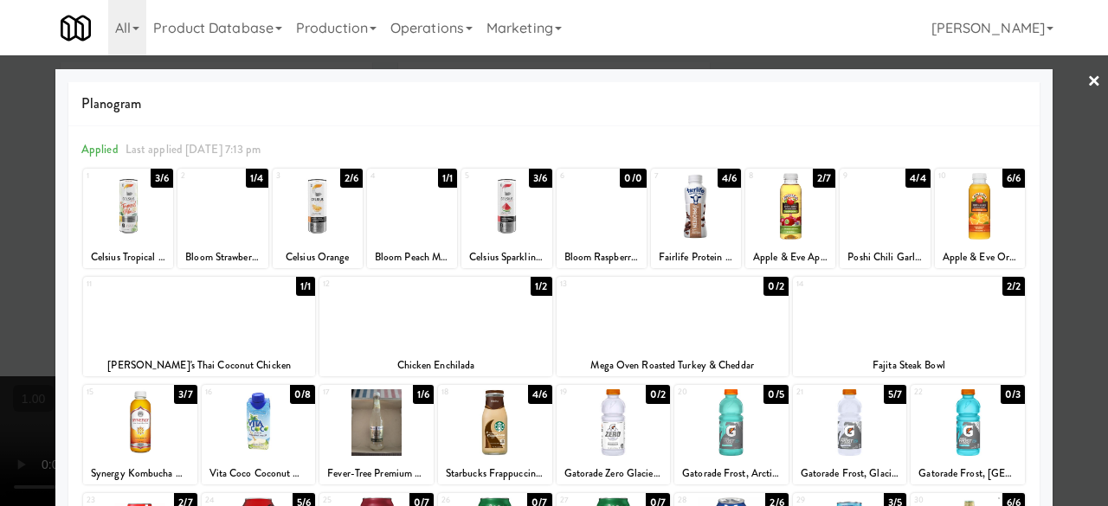
click at [119, 213] on div at bounding box center [128, 206] width 90 height 67
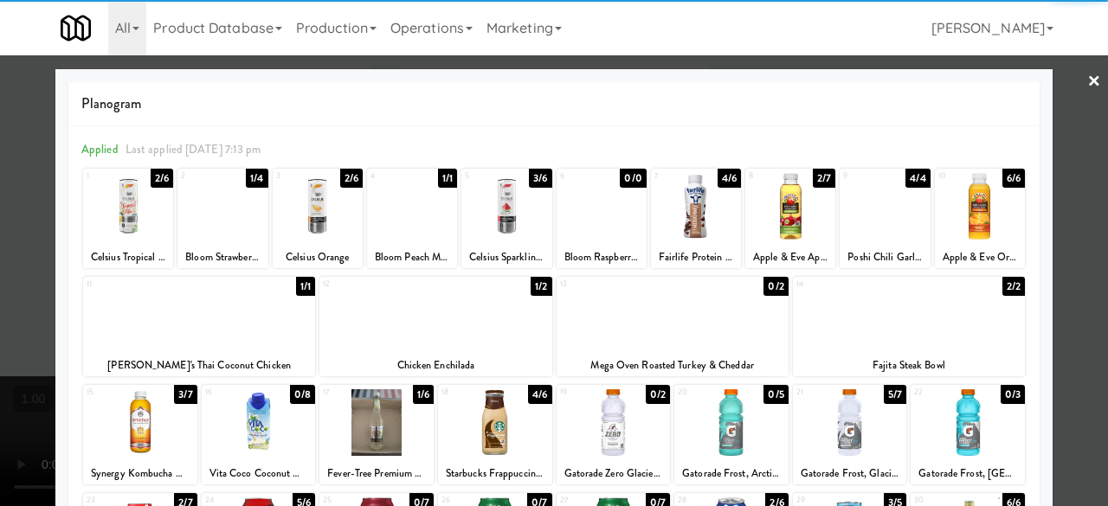
click at [1061, 92] on div at bounding box center [554, 253] width 1108 height 506
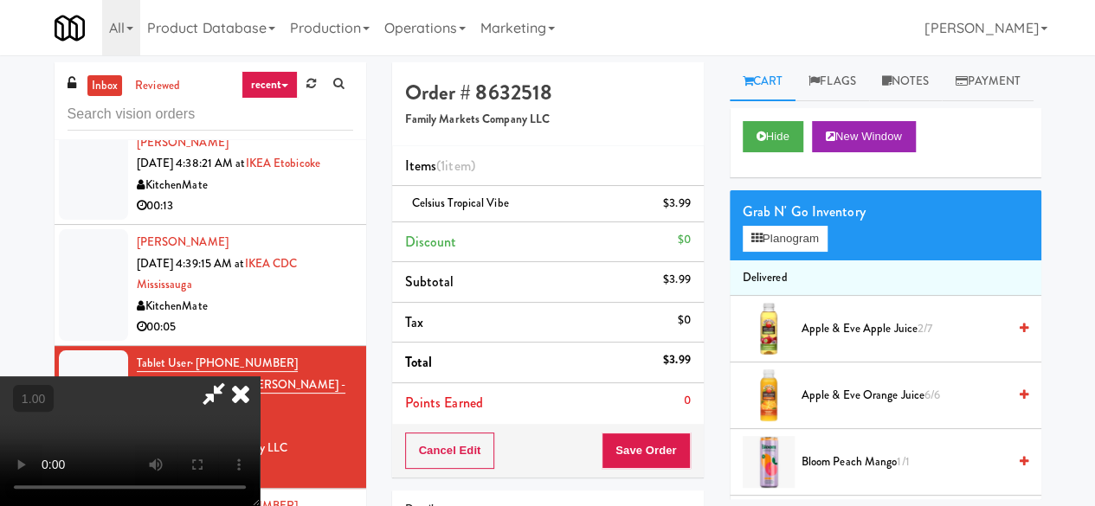
click at [234, 376] on icon at bounding box center [214, 393] width 40 height 35
click at [628, 453] on button "Save Order" at bounding box center [645, 451] width 88 height 36
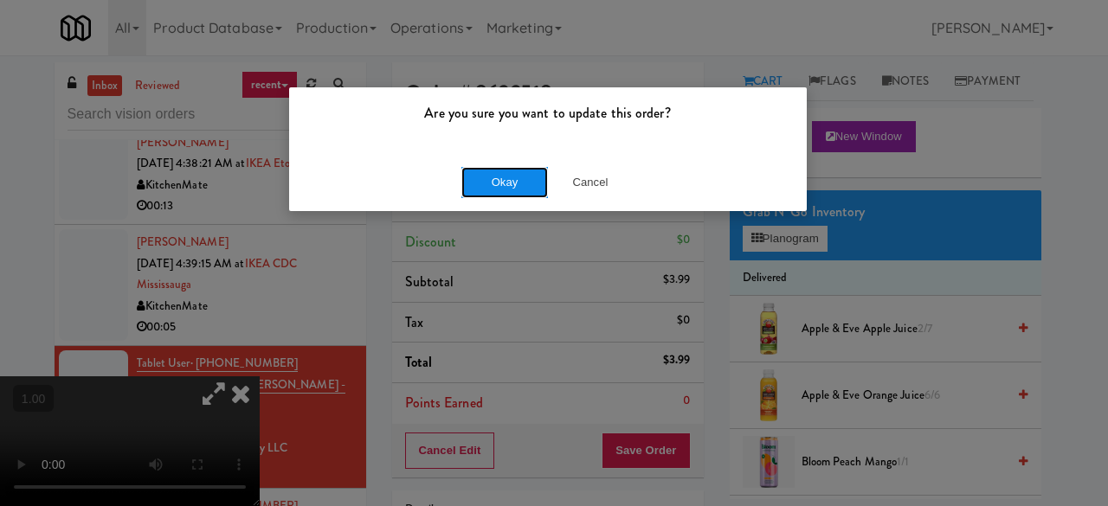
click at [517, 192] on button "Okay" at bounding box center [504, 182] width 87 height 31
